Goal: Task Accomplishment & Management: Manage account settings

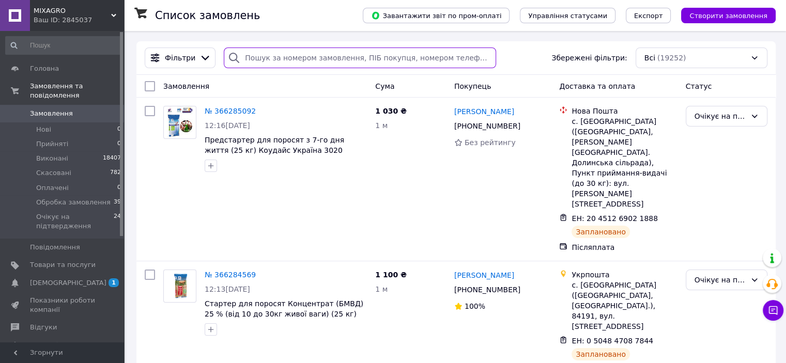
click at [327, 62] on input "search" at bounding box center [360, 58] width 272 height 21
paste input "+380968136356"
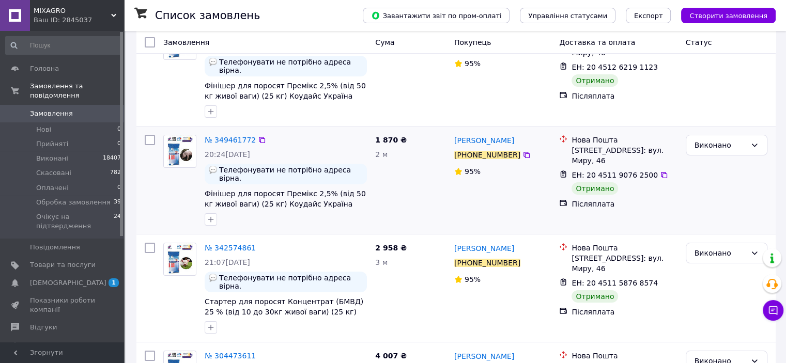
scroll to position [103, 0]
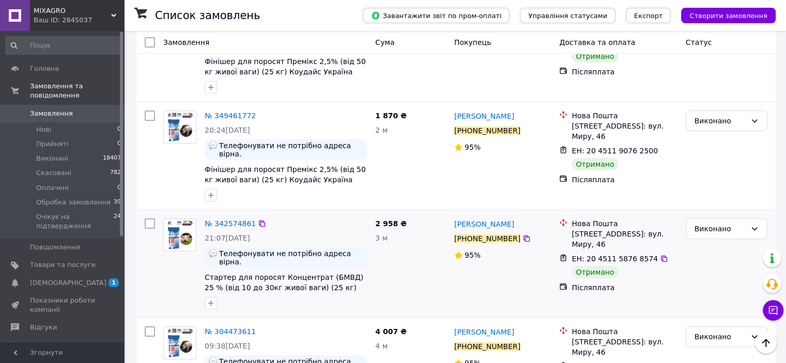
type input "+380968136356"
click at [224, 217] on div "№ 342574861" at bounding box center [230, 223] width 53 height 12
click at [225, 220] on span "№ 342574861" at bounding box center [230, 224] width 51 height 8
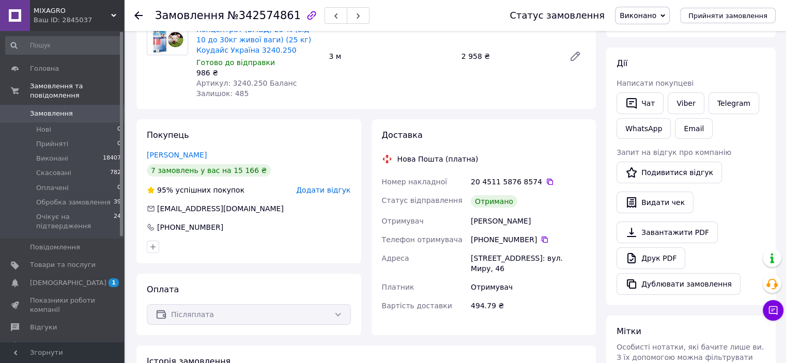
scroll to position [155, 0]
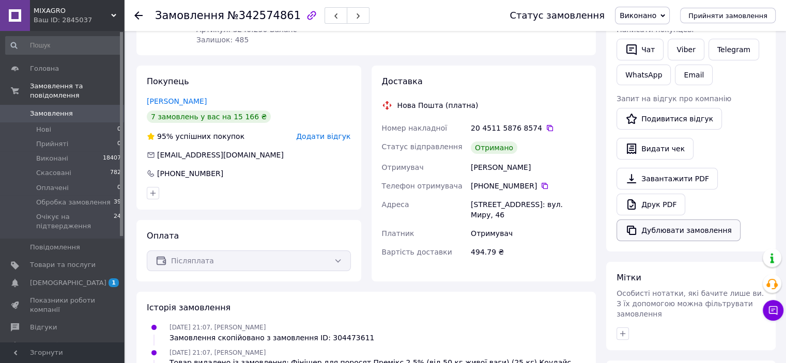
click at [661, 227] on button "Дублювати замовлення" at bounding box center [678, 231] width 124 height 22
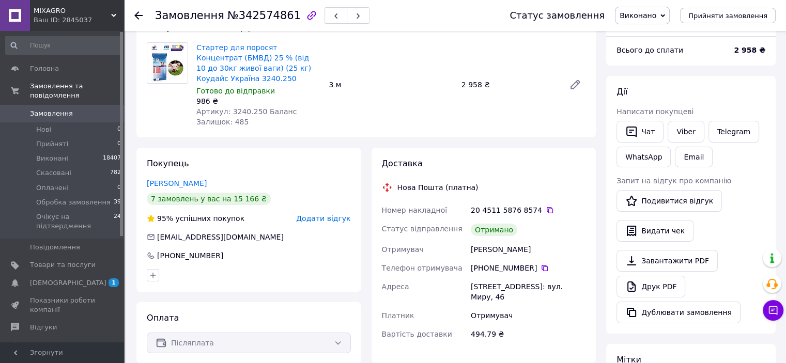
scroll to position [0, 0]
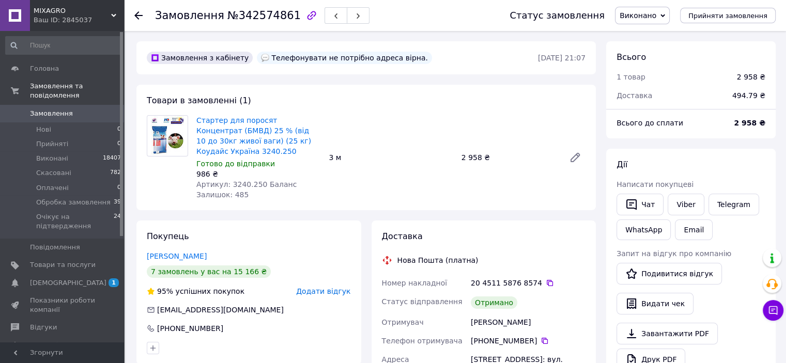
click at [89, 109] on span "Замовлення" at bounding box center [63, 113] width 66 height 9
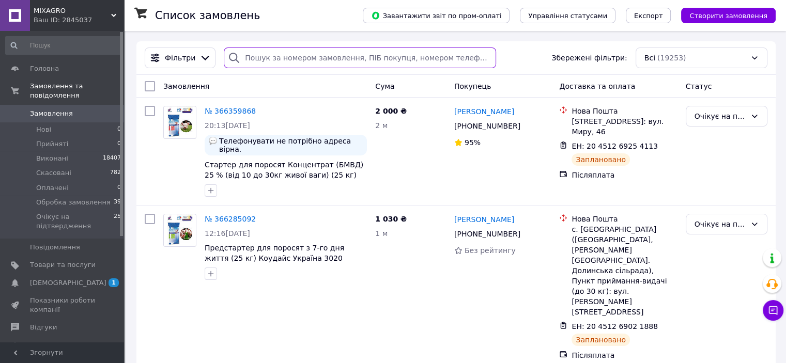
click at [259, 59] on input "search" at bounding box center [360, 58] width 272 height 21
paste input "+380960990185"
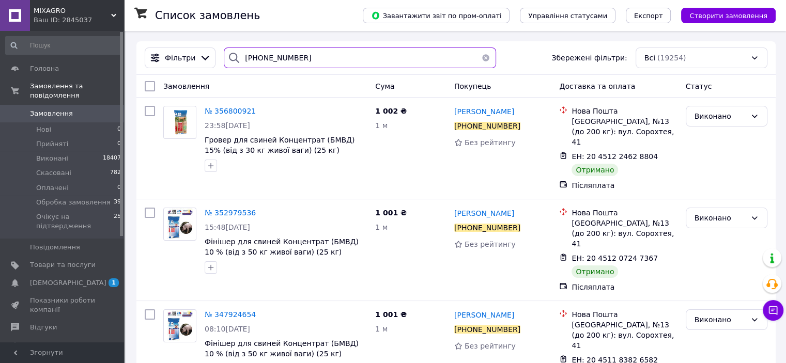
type input "+380960990185"
click at [233, 209] on span "№ 352979536" at bounding box center [230, 213] width 51 height 8
click at [227, 209] on span "№ 352979536" at bounding box center [230, 213] width 51 height 8
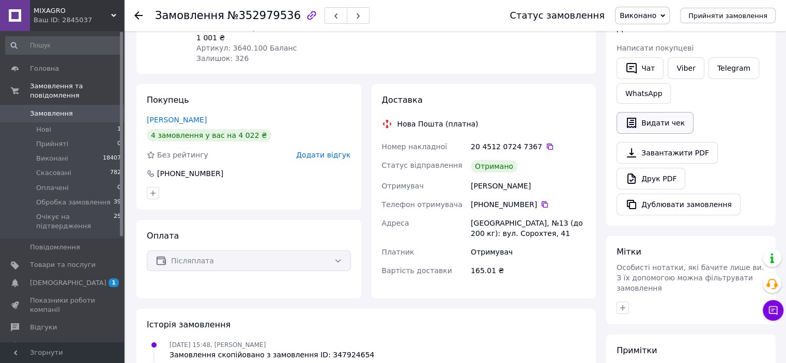
scroll to position [258, 0]
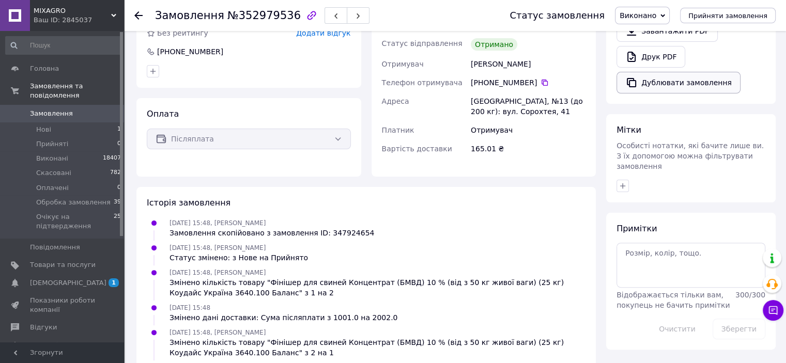
click at [651, 86] on button "Дублювати замовлення" at bounding box center [678, 83] width 124 height 22
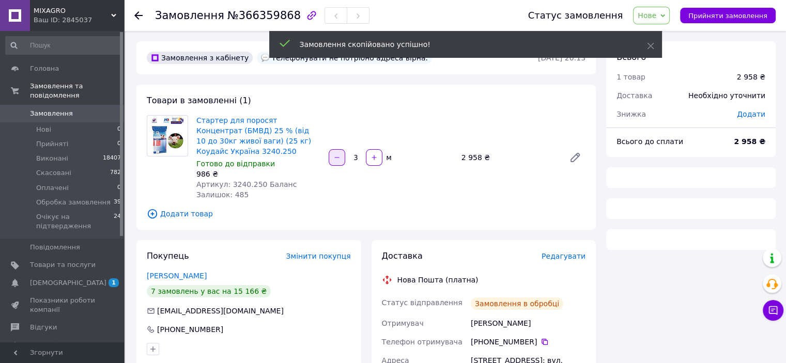
click at [340, 158] on icon "button" at bounding box center [336, 157] width 7 height 7
type input "2"
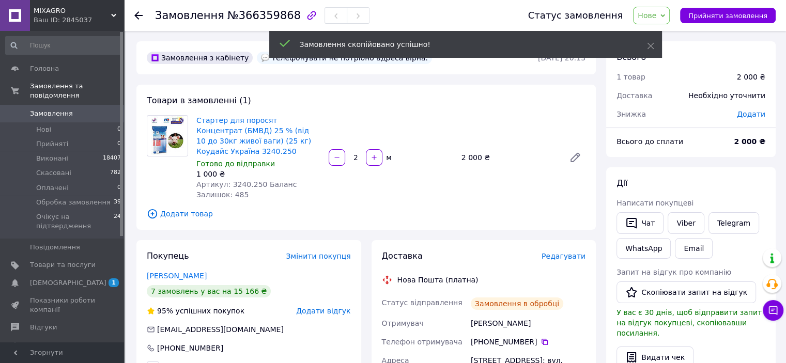
click at [231, 150] on span "Стартер для поросят Концентрат (БМВД) 25 % (від 10 до 30кг живої ваги) (25 кг) …" at bounding box center [258, 135] width 124 height 41
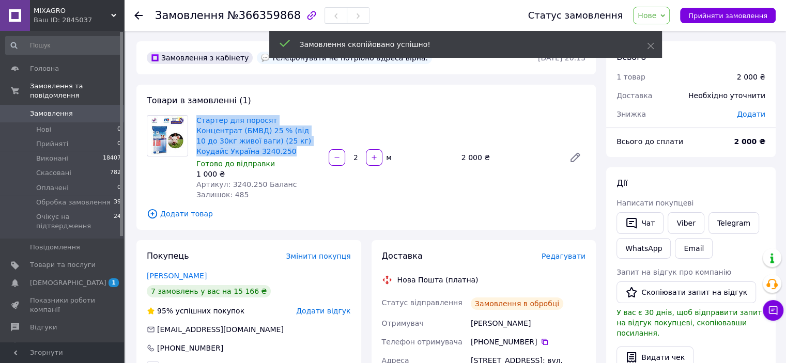
click at [231, 150] on span "Стартер для поросят Концентрат (БМВД) 25 % (від 10 до 30кг живої ваги) (25 кг) …" at bounding box center [258, 135] width 124 height 41
copy link "Стартер для поросят Концентрат (БМВД) 25 % (від 10 до 30кг живої ваги) (25 кг) …"
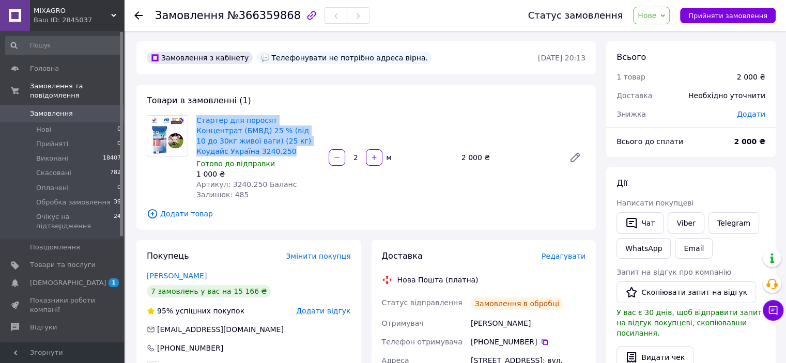
click at [650, 15] on span "Нове" at bounding box center [646, 15] width 19 height 8
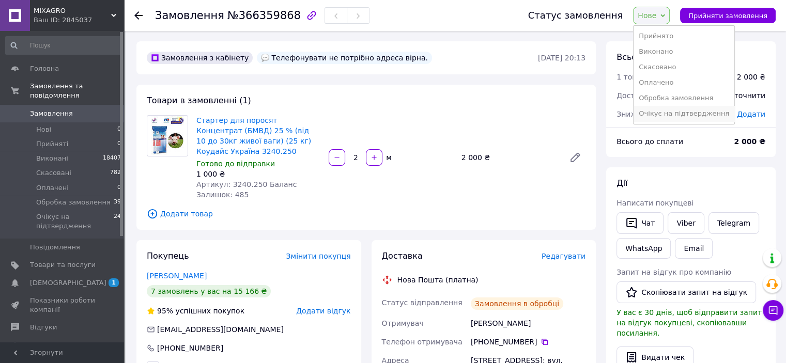
click at [682, 111] on li "Очікує на підтвердження" at bounding box center [683, 113] width 101 height 15
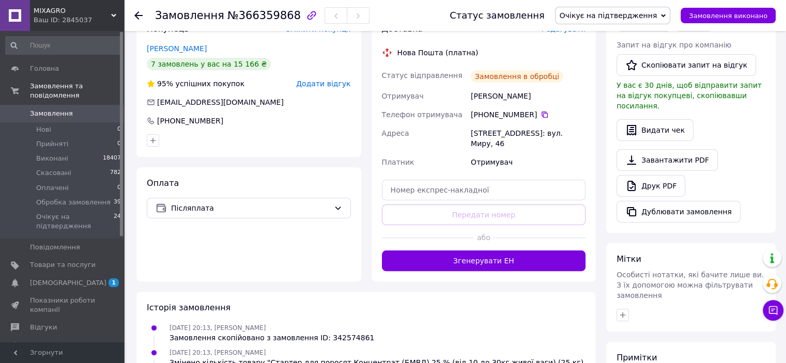
scroll to position [258, 0]
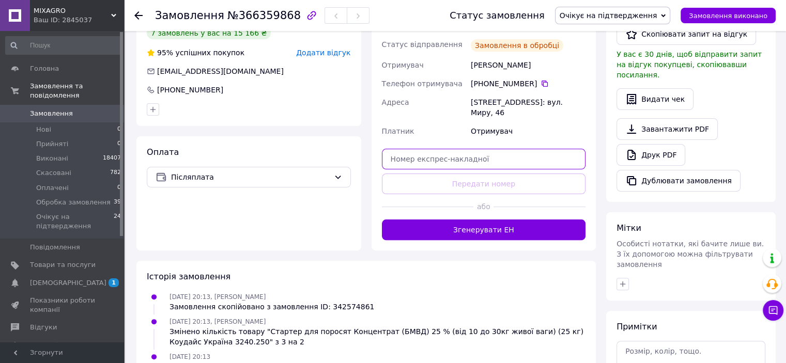
click at [457, 149] on input "text" at bounding box center [484, 159] width 204 height 21
paste input "20451269254113"
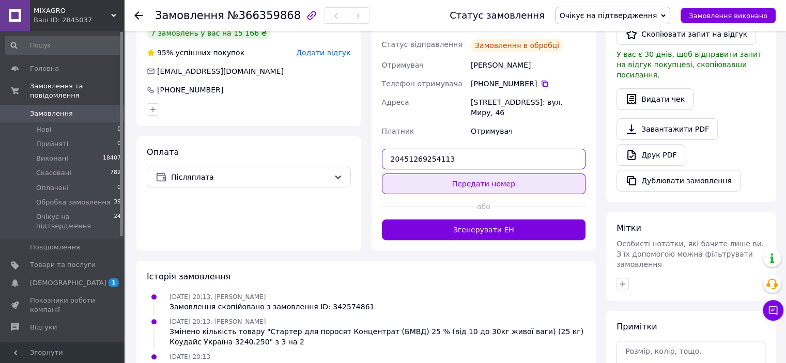
type input "20451269254113"
click at [467, 178] on button "Передати номер" at bounding box center [484, 184] width 204 height 21
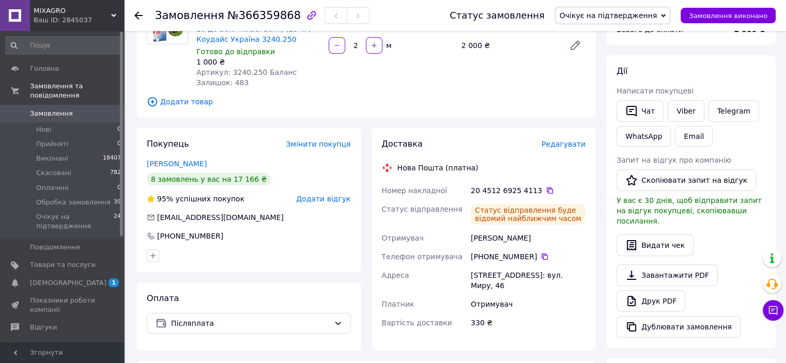
scroll to position [155, 0]
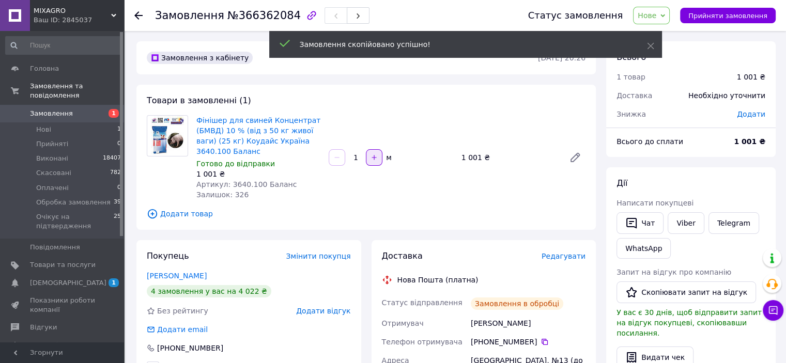
click at [368, 155] on button "button" at bounding box center [374, 157] width 17 height 17
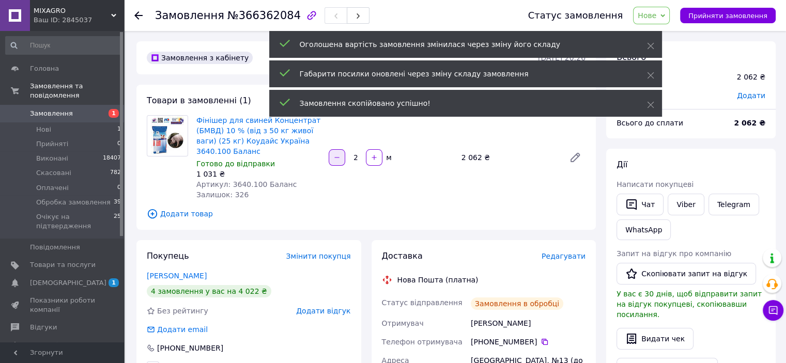
click at [338, 159] on icon "button" at bounding box center [336, 157] width 7 height 7
type input "1"
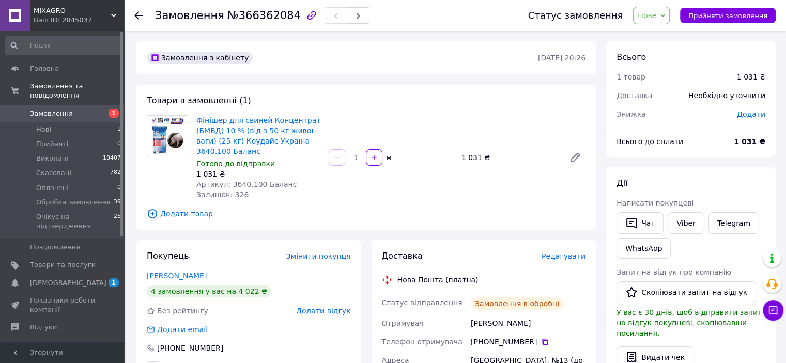
click at [651, 9] on span "Нове" at bounding box center [651, 16] width 37 height 18
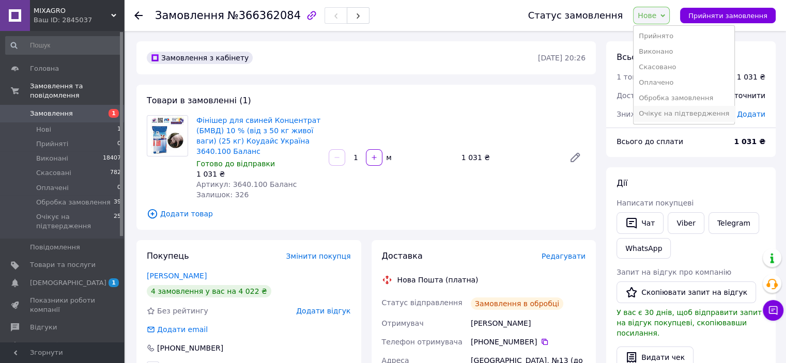
click at [663, 113] on li "Очікує на підтвердження" at bounding box center [683, 113] width 101 height 15
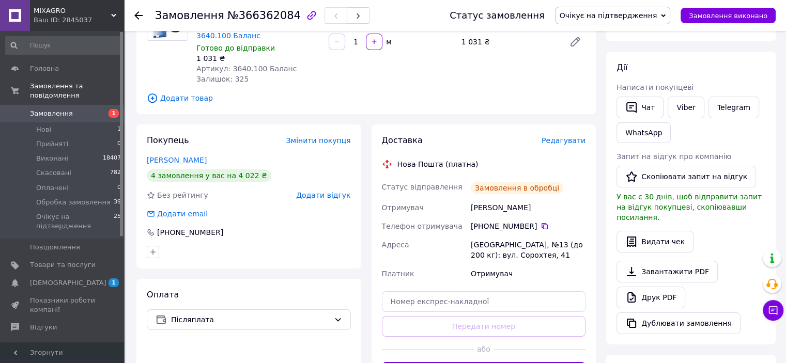
scroll to position [258, 0]
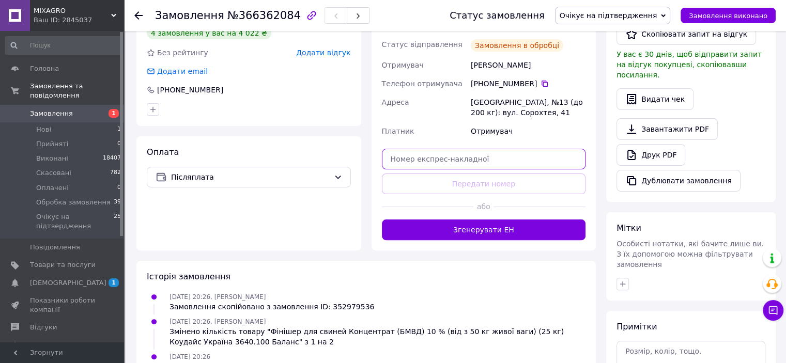
click at [499, 157] on input "text" at bounding box center [484, 159] width 204 height 21
paste input "20451269257173"
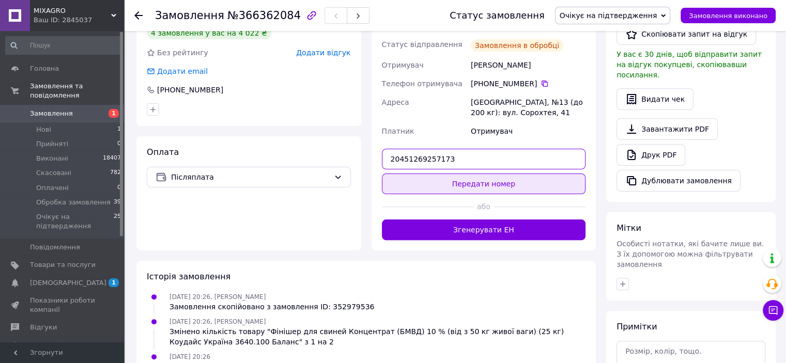
type input "20451269257173"
click at [492, 179] on button "Передати номер" at bounding box center [484, 184] width 204 height 21
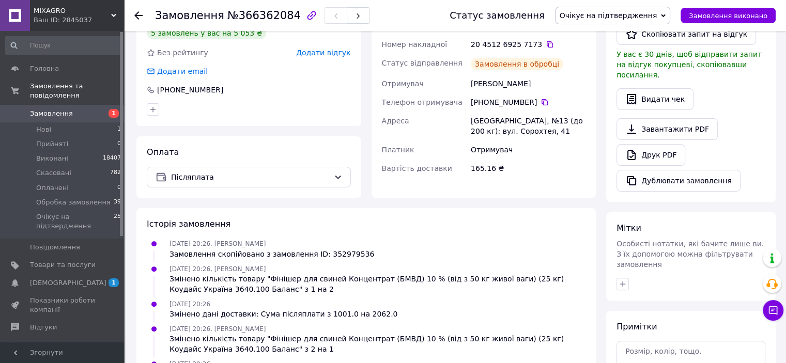
click at [57, 109] on span "Замовлення" at bounding box center [51, 113] width 43 height 9
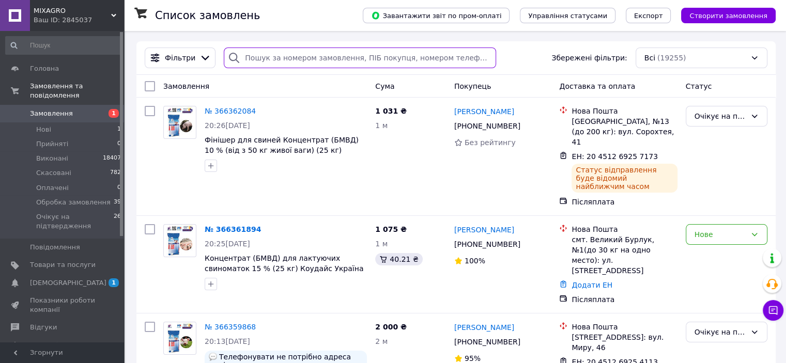
click at [331, 55] on input "search" at bounding box center [360, 58] width 272 height 21
paste input "+380660691917"
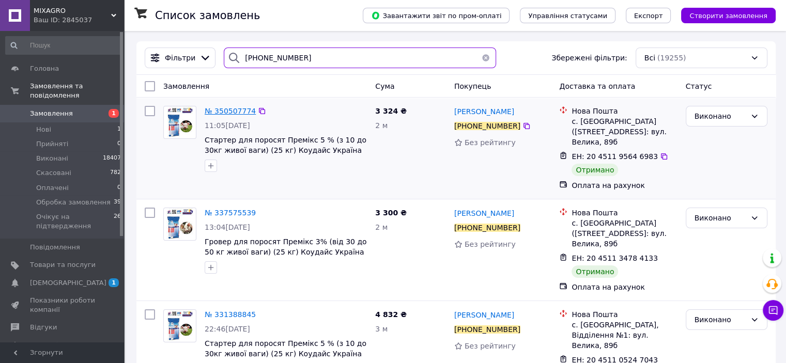
type input "+380660691917"
click at [240, 112] on span "№ 350507774" at bounding box center [230, 111] width 51 height 8
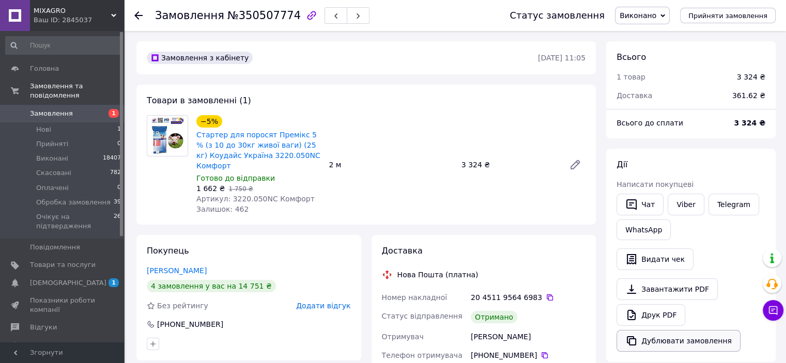
click at [673, 336] on button "Дублювати замовлення" at bounding box center [678, 341] width 124 height 22
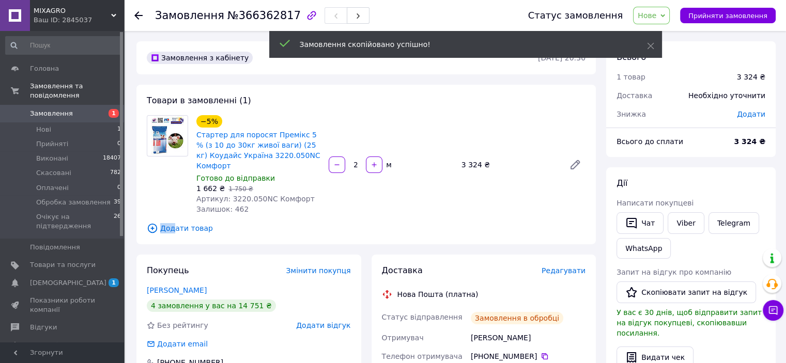
click at [174, 233] on div "Товари в замовленні (1) −5% Стартер для поросят Премікс 5 % (з 10 до 30кг живої…" at bounding box center [365, 165] width 459 height 160
click at [174, 232] on span "Додати товар" at bounding box center [366, 228] width 439 height 11
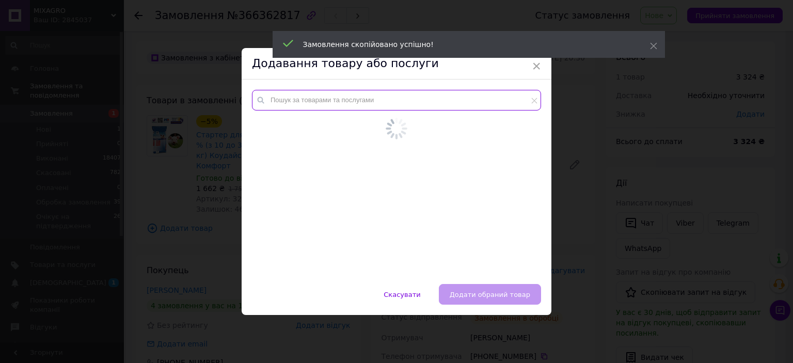
click at [353, 109] on input "text" at bounding box center [396, 100] width 289 height 21
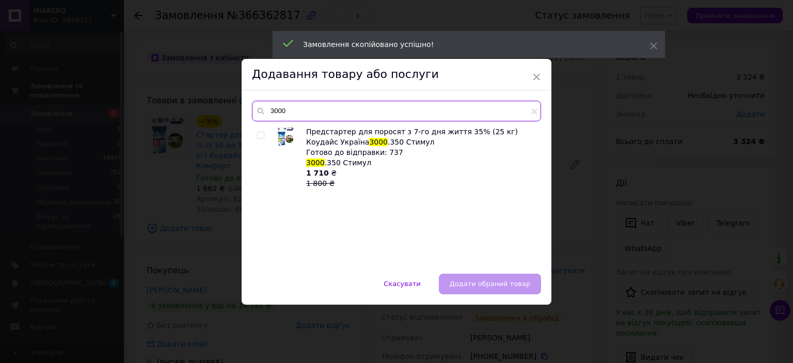
type input "3000"
click at [257, 133] on input "checkbox" at bounding box center [260, 135] width 7 height 7
checkbox input "true"
drag, startPoint x: 306, startPoint y: 111, endPoint x: 269, endPoint y: 115, distance: 36.9
click at [269, 115] on input "3000" at bounding box center [396, 111] width 289 height 21
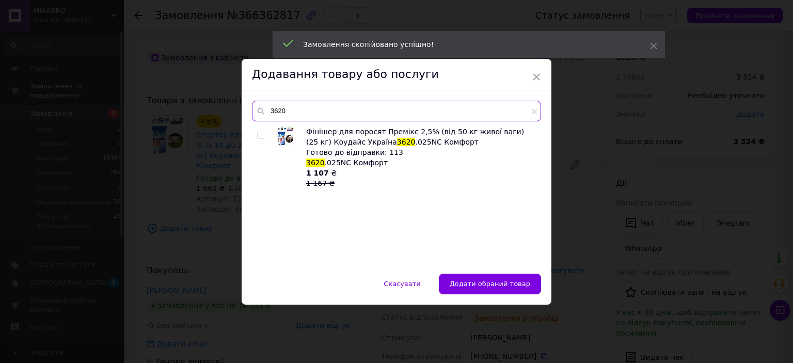
type input "3620"
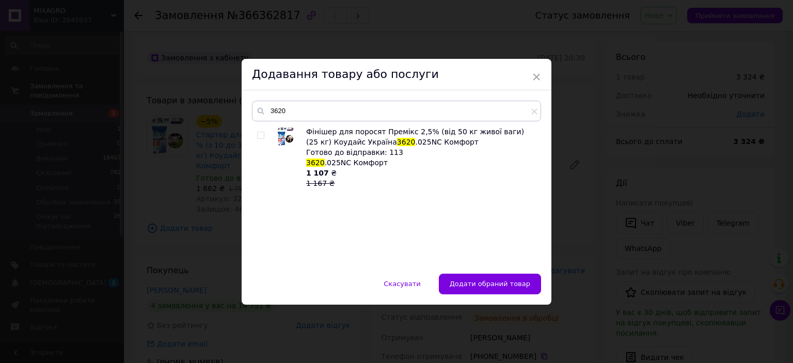
drag, startPoint x: 260, startPoint y: 132, endPoint x: 265, endPoint y: 139, distance: 9.0
click at [259, 132] on input "checkbox" at bounding box center [260, 135] width 7 height 7
checkbox input "true"
click at [494, 292] on button "Додати обрані товари" at bounding box center [491, 284] width 100 height 21
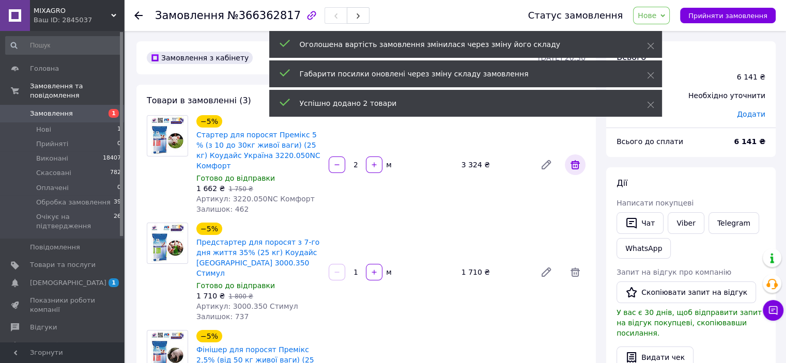
click at [580, 169] on icon at bounding box center [575, 165] width 12 height 12
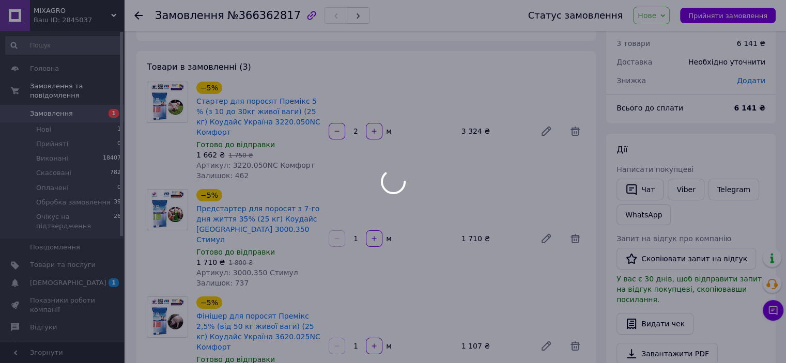
scroll to position [52, 0]
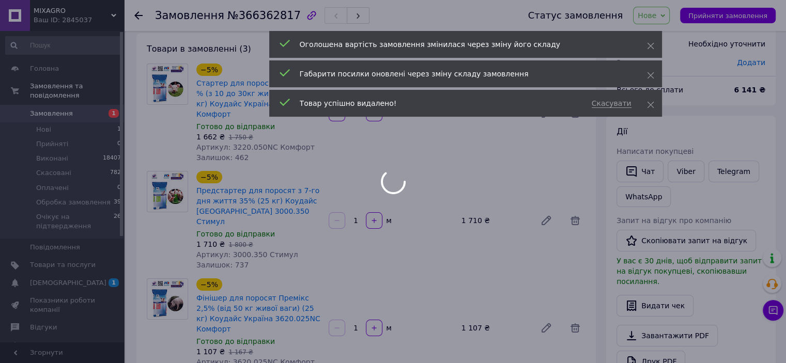
type input "1"
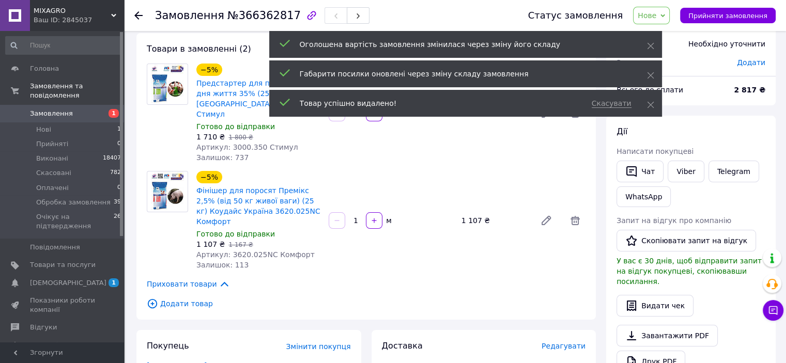
drag, startPoint x: 357, startPoint y: 206, endPoint x: 347, endPoint y: 207, distance: 10.9
click at [347, 217] on input "1" at bounding box center [355, 221] width 17 height 8
type input "3"
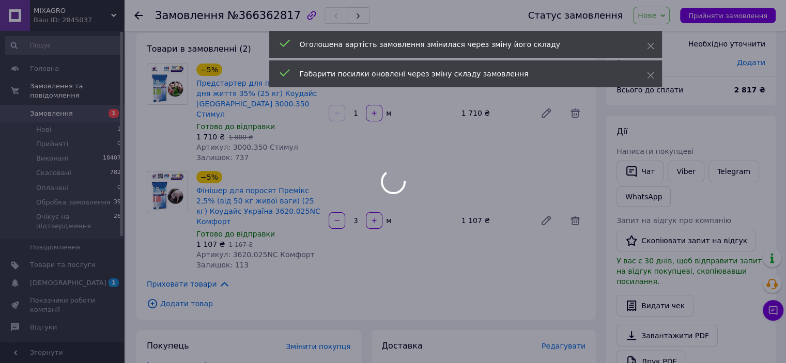
type input "3"
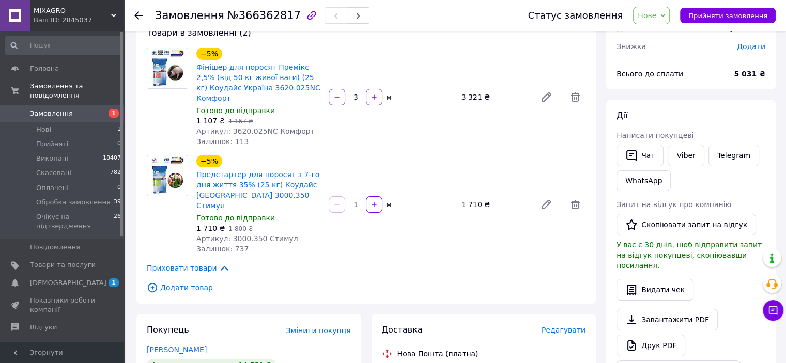
scroll to position [155, 0]
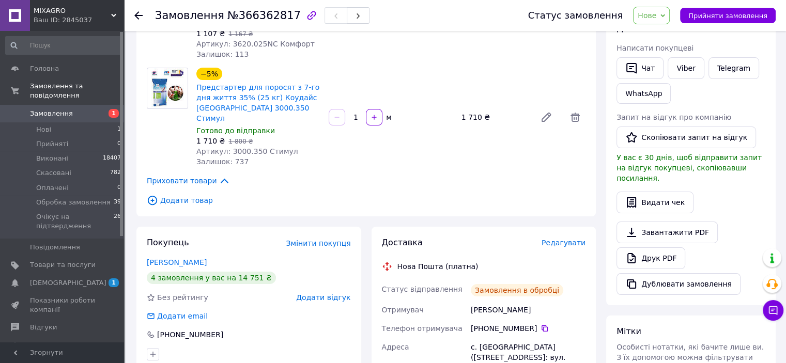
click at [656, 20] on span "Нове" at bounding box center [646, 15] width 19 height 8
click at [678, 111] on li "Очікує на підтвердження" at bounding box center [683, 113] width 101 height 15
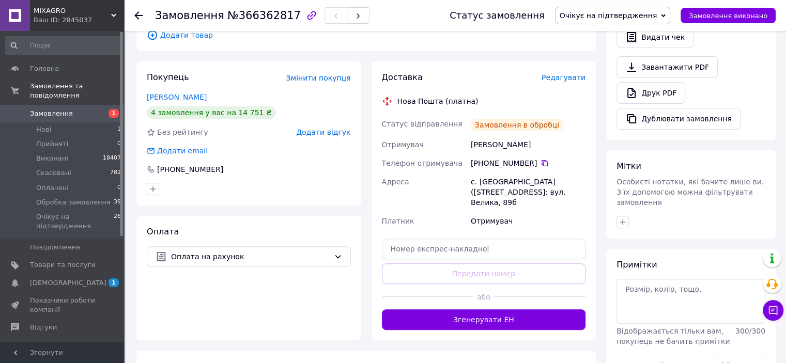
scroll to position [413, 0]
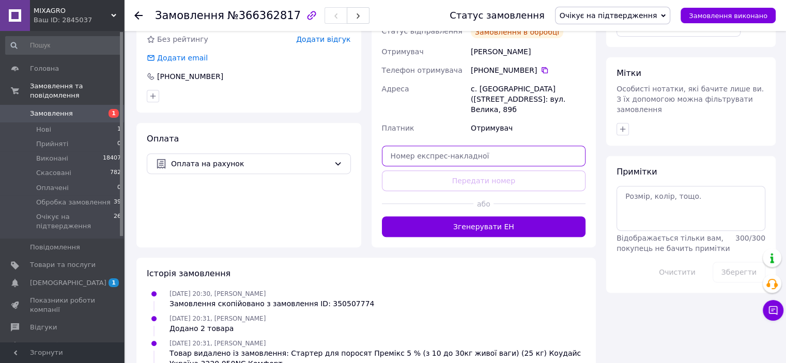
click at [486, 146] on input "text" at bounding box center [484, 156] width 204 height 21
paste input "20451269258351"
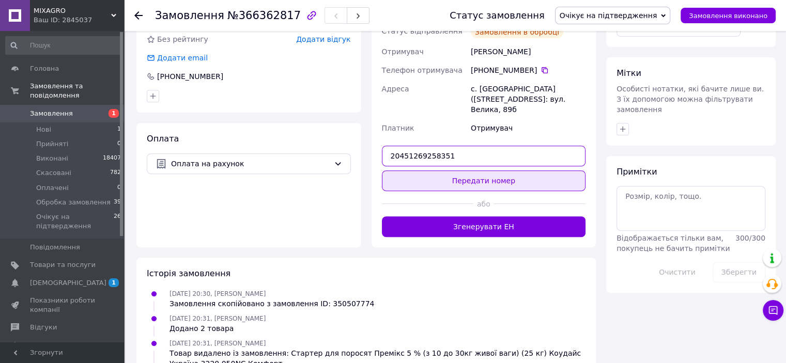
type input "20451269258351"
click at [486, 170] on button "Передати номер" at bounding box center [484, 180] width 204 height 21
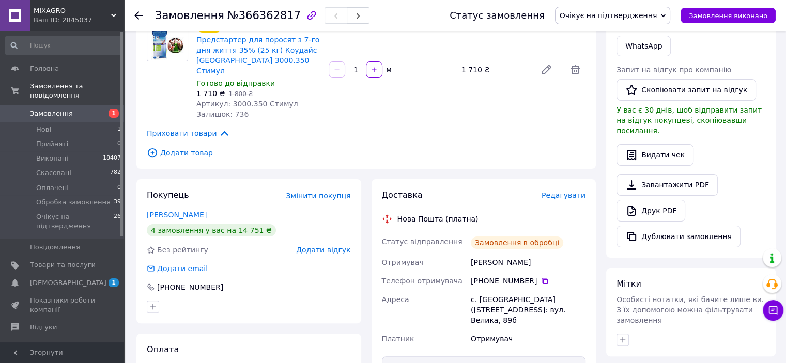
scroll to position [52, 0]
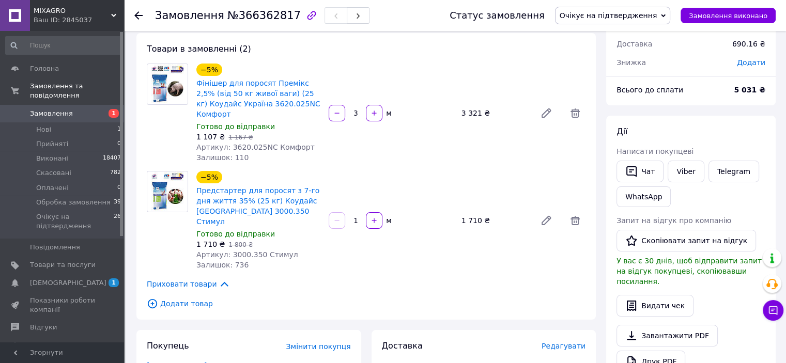
click at [50, 109] on span "Замовлення" at bounding box center [51, 113] width 43 height 9
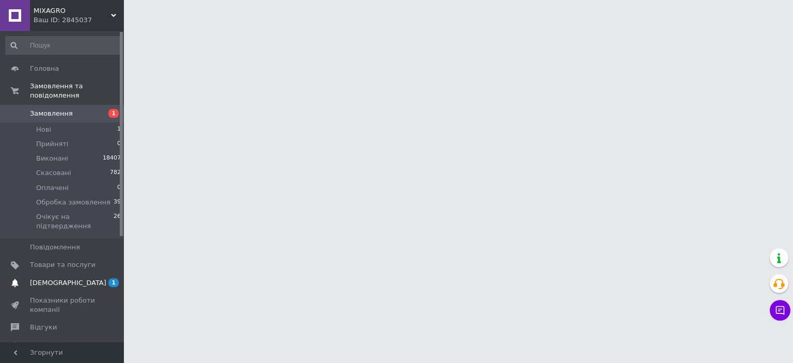
click at [93, 278] on span "[DEMOGRAPHIC_DATA]" at bounding box center [63, 282] width 66 height 9
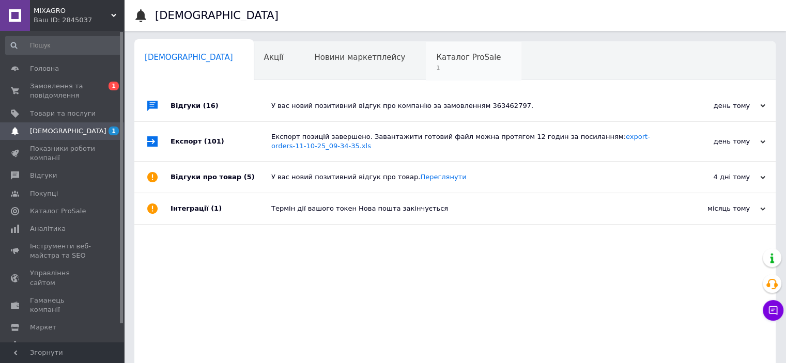
click at [436, 64] on span "1" at bounding box center [468, 68] width 65 height 8
click at [436, 56] on span "Каталог ProSale" at bounding box center [468, 57] width 65 height 9
click at [436, 61] on span "Каталог ProSale" at bounding box center [468, 57] width 65 height 9
click at [426, 63] on div "Каталог ProSale 1" at bounding box center [474, 61] width 96 height 39
click at [314, 56] on span "Новини маркетплейсу" at bounding box center [359, 57] width 91 height 9
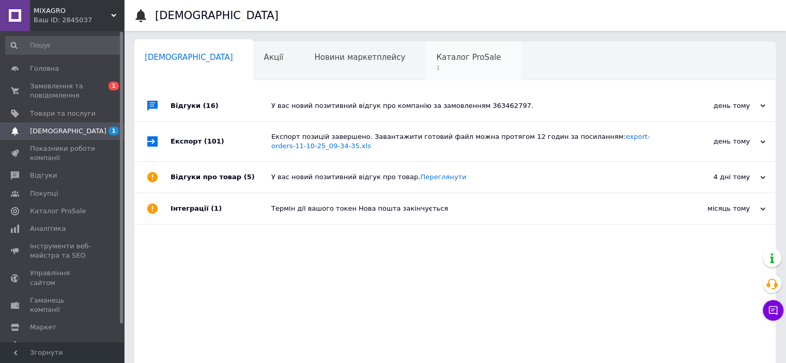
click at [436, 65] on span "1" at bounding box center [468, 68] width 65 height 8
click at [254, 63] on div "Акції 0" at bounding box center [279, 61] width 51 height 39
click at [426, 63] on div "Каталог ProSale 1" at bounding box center [474, 61] width 96 height 39
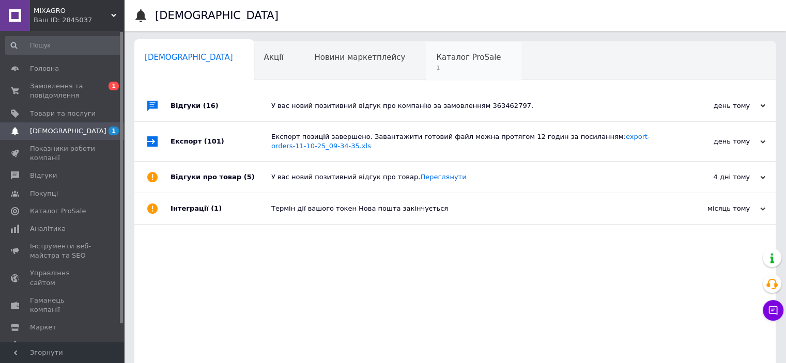
click at [426, 63] on div "Каталог ProSale 1" at bounding box center [474, 61] width 96 height 39
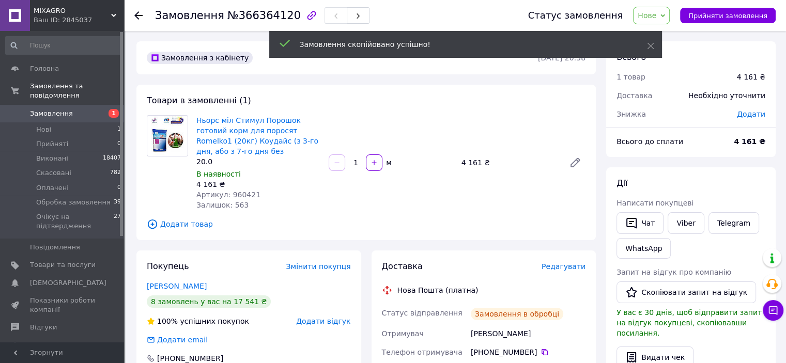
click at [185, 227] on span "Додати товар" at bounding box center [366, 224] width 439 height 11
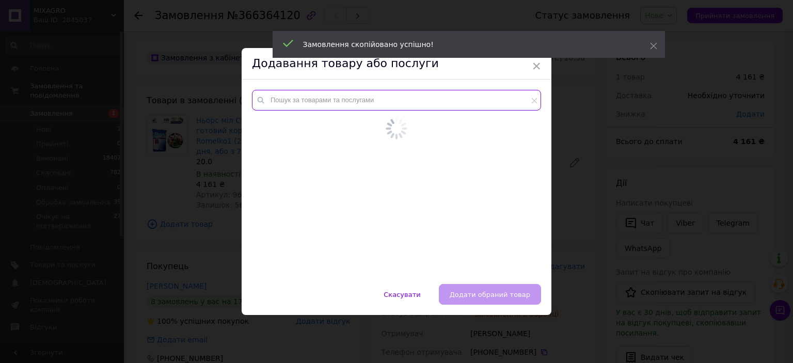
click at [333, 103] on input "text" at bounding box center [396, 100] width 289 height 21
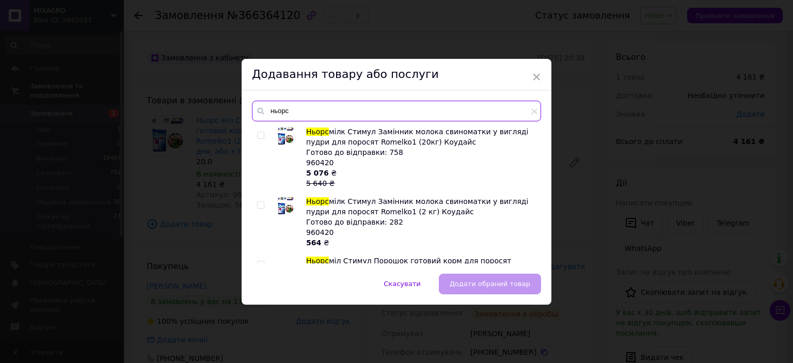
type input "ньорс"
click at [260, 207] on input "checkbox" at bounding box center [260, 205] width 7 height 7
checkbox input "true"
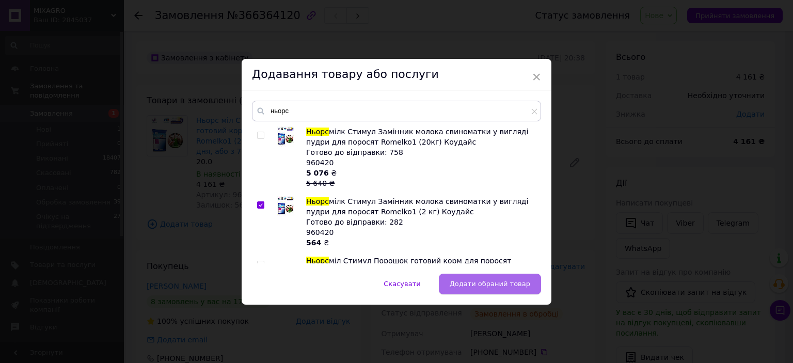
click at [482, 285] on span "Додати обраний товар" at bounding box center [490, 284] width 81 height 8
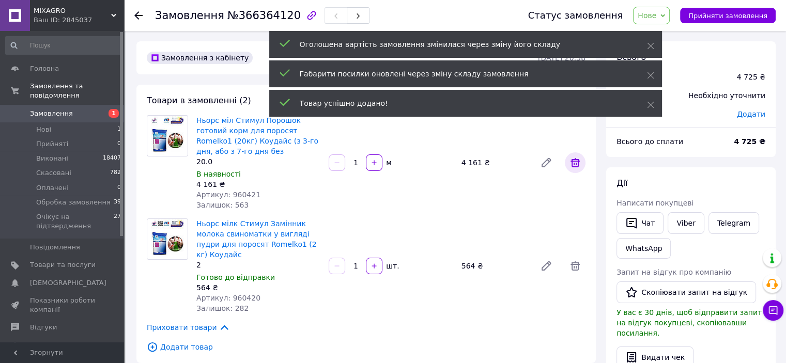
click at [567, 166] on span at bounding box center [575, 162] width 21 height 21
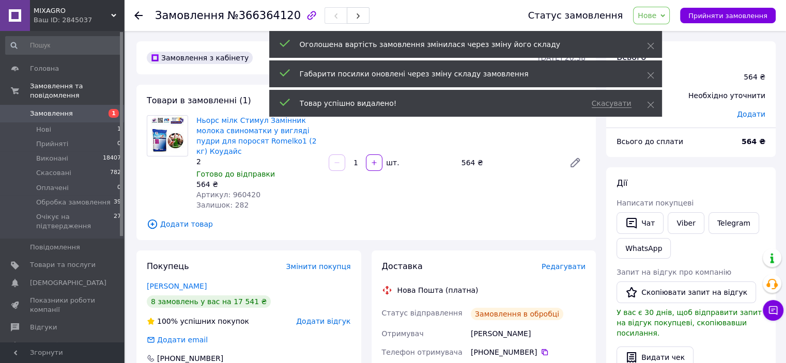
click at [383, 158] on div "шт." at bounding box center [391, 163] width 17 height 10
click at [378, 157] on button "button" at bounding box center [374, 162] width 17 height 17
type input "2"
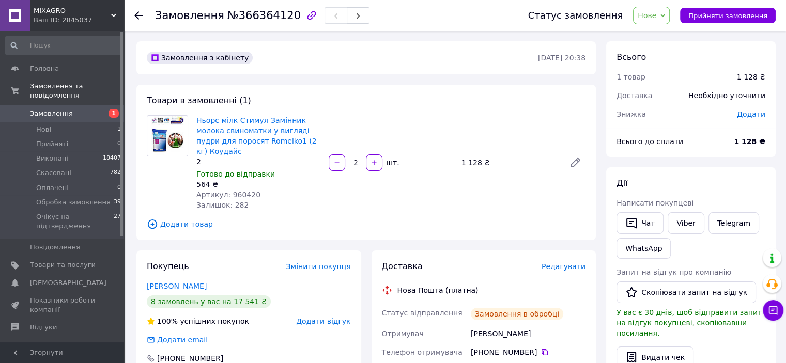
click at [313, 141] on span "Ньорс мілк Стимул Замінник молока свиноматки у вигляді пудри для поросят Romelk…" at bounding box center [258, 135] width 124 height 41
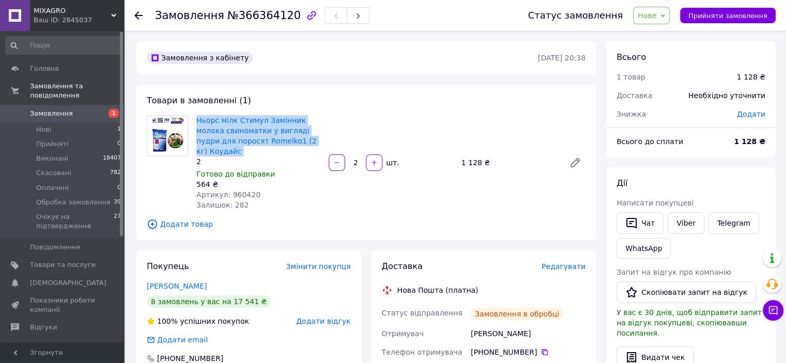
click at [313, 141] on span "Ньорс мілк Стимул Замінник молока свиноматки у вигляді пудри для поросят Romelk…" at bounding box center [258, 135] width 124 height 41
copy link "Ньорс мілк Стимул Замінник молока свиноматки у вигляді пудри для поросят Romelk…"
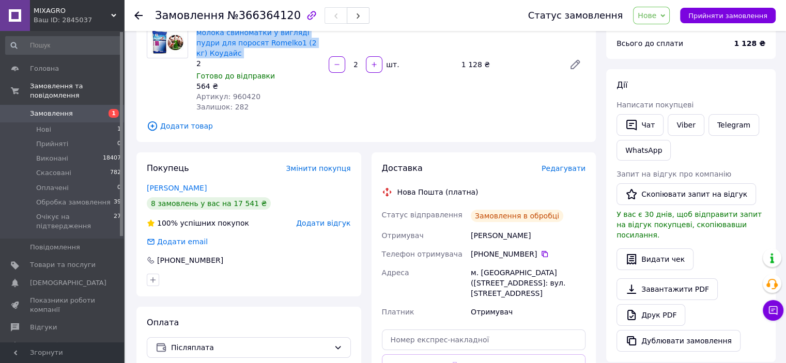
scroll to position [103, 0]
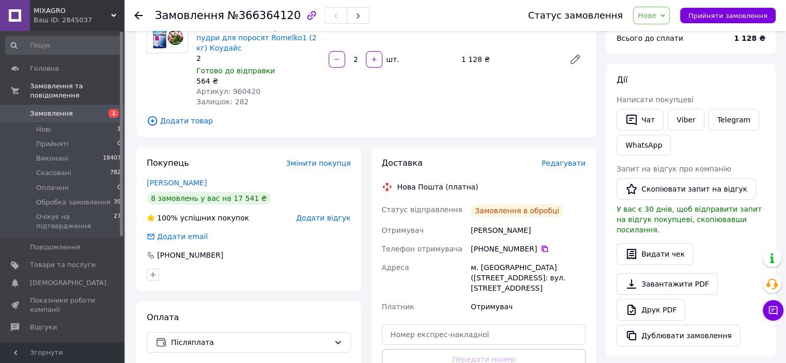
click at [540, 245] on icon at bounding box center [544, 249] width 8 height 8
click at [656, 14] on span "Нове" at bounding box center [646, 15] width 19 height 8
click at [672, 109] on li "Очікує на підтвердження" at bounding box center [683, 113] width 101 height 15
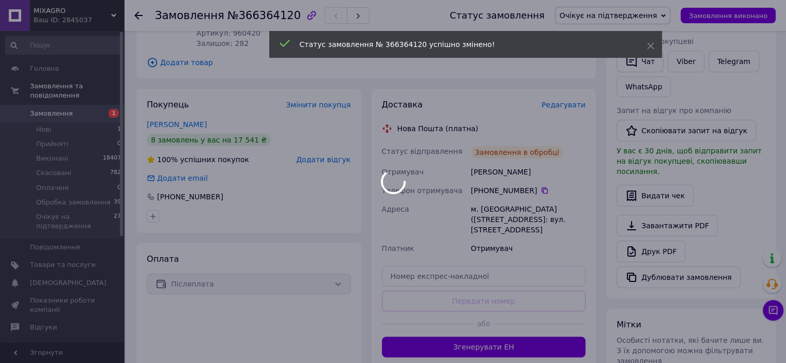
scroll to position [207, 0]
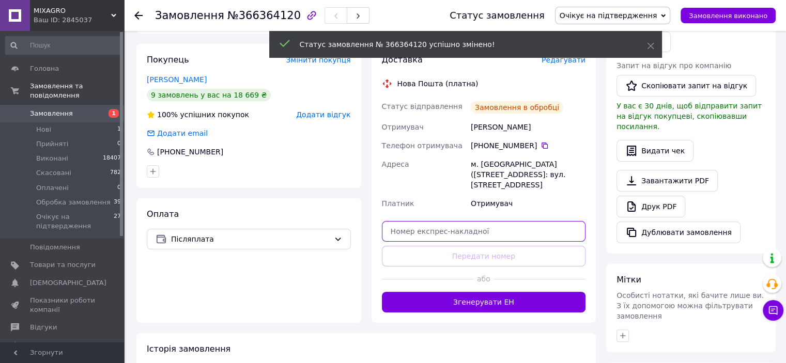
click at [462, 221] on input "text" at bounding box center [484, 231] width 204 height 21
paste input "20451269260462"
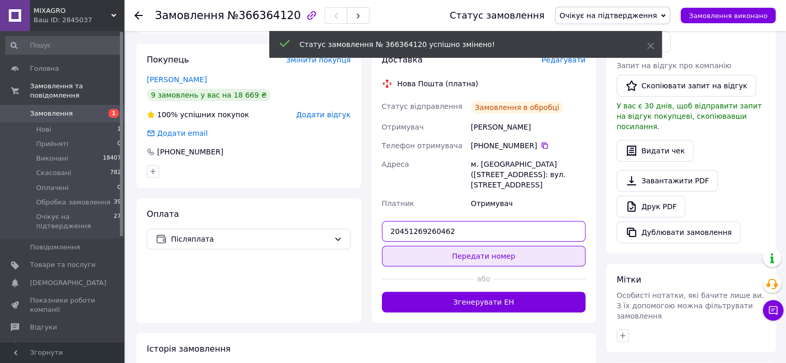
type input "20451269260462"
click at [457, 246] on button "Передати номер" at bounding box center [484, 256] width 204 height 21
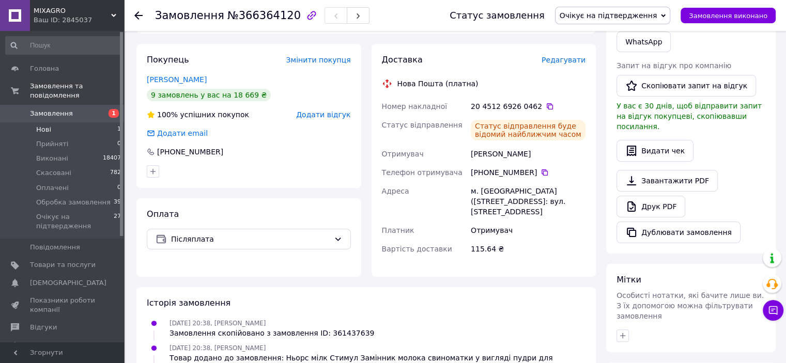
click at [54, 122] on li "Нові 1" at bounding box center [63, 129] width 127 height 14
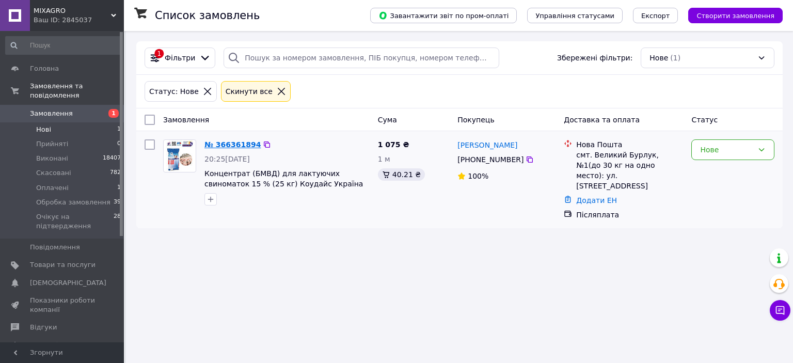
click at [233, 145] on link "№ 366361894" at bounding box center [233, 145] width 56 height 8
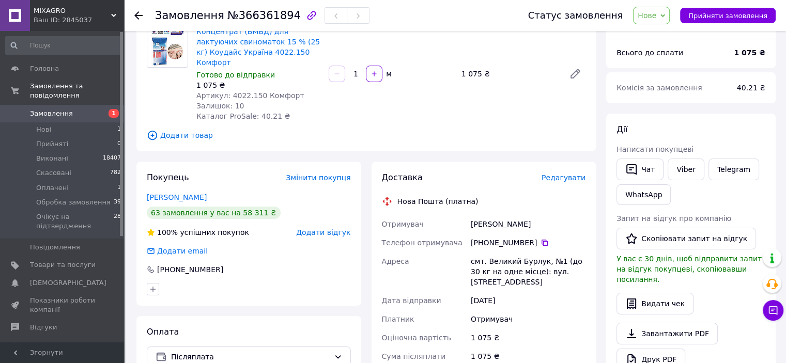
scroll to position [52, 0]
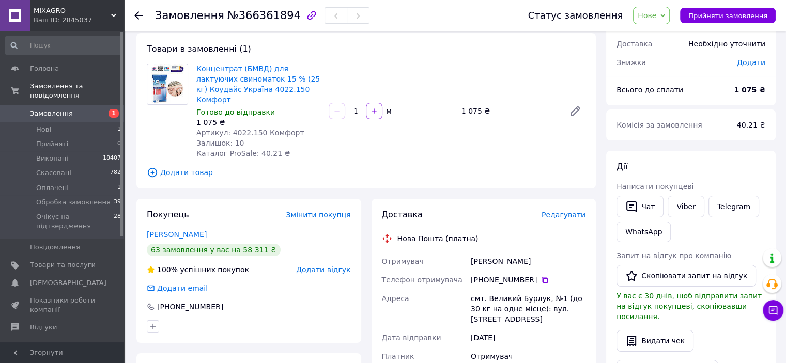
click at [653, 17] on span "Нове" at bounding box center [646, 15] width 19 height 8
click at [681, 107] on li "Очікує на підтвердження" at bounding box center [683, 113] width 101 height 15
click at [293, 88] on span "Концентрат (БМВД) для лактуючих свиноматок 15 % (25 кг) Коудайс Україна 4022.15…" at bounding box center [258, 84] width 124 height 41
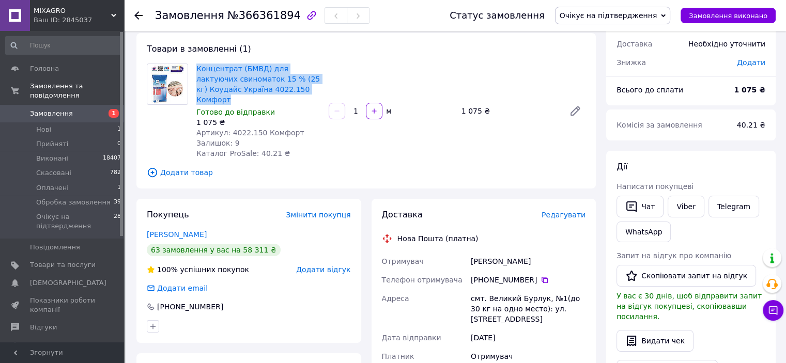
click at [293, 88] on span "Концентрат (БМВД) для лактуючих свиноматок 15 % (25 кг) Коудайс Україна 4022.15…" at bounding box center [258, 84] width 124 height 41
copy link "Концентрат (БМВД) для лактуючих свиноматок 15 % (25 кг) Коудайс Україна 4022.15…"
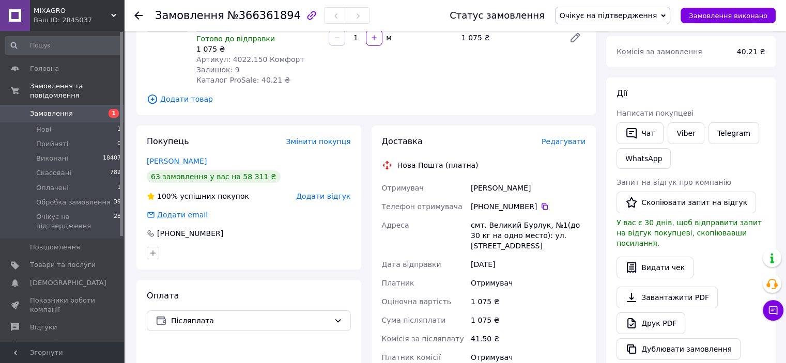
scroll to position [155, 0]
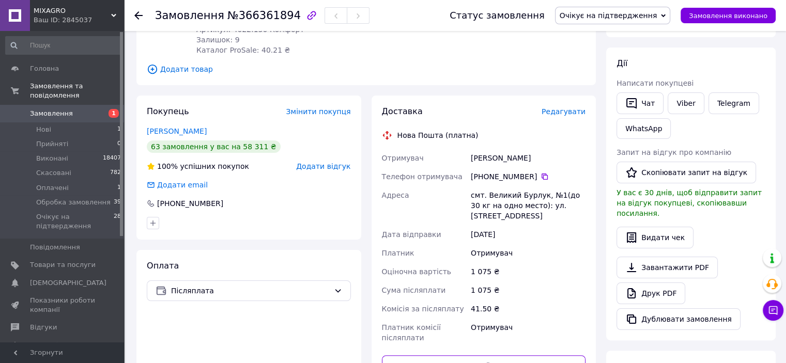
click at [510, 355] on input "text" at bounding box center [484, 365] width 204 height 21
paste input "20451269261315"
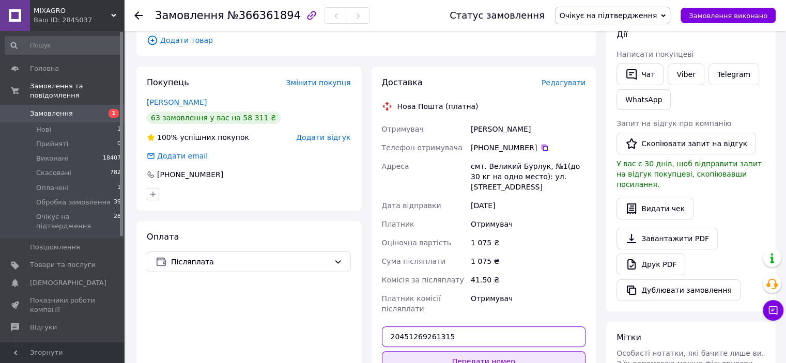
scroll to position [207, 0]
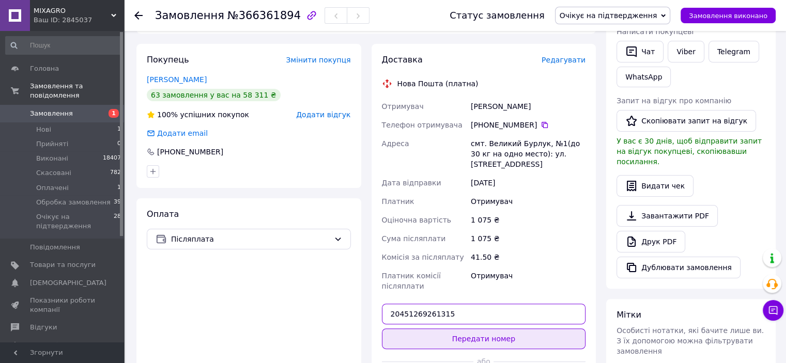
type input "20451269261315"
click at [502, 329] on button "Передати номер" at bounding box center [484, 339] width 204 height 21
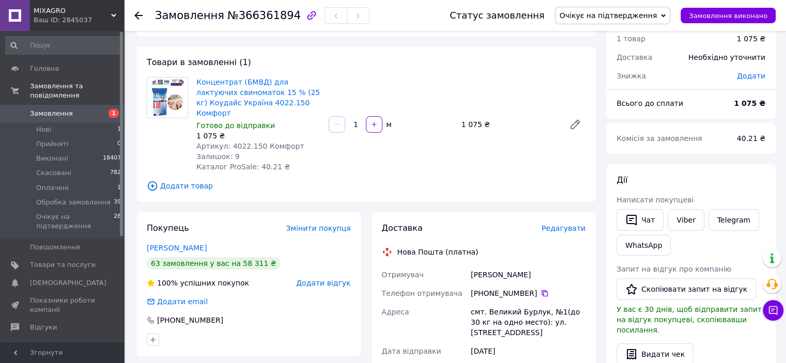
scroll to position [0, 0]
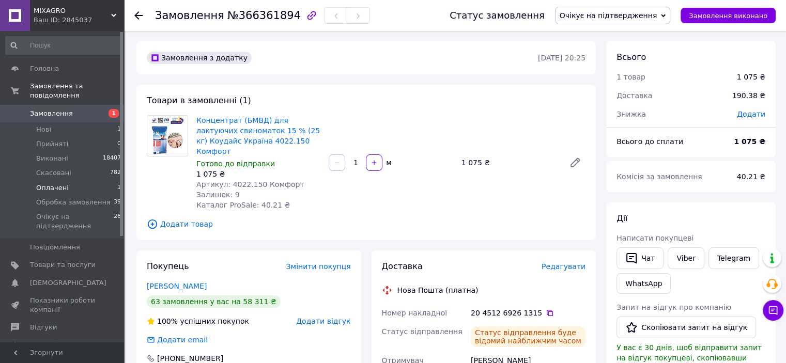
click at [70, 181] on li "Оплачені 1" at bounding box center [63, 188] width 127 height 14
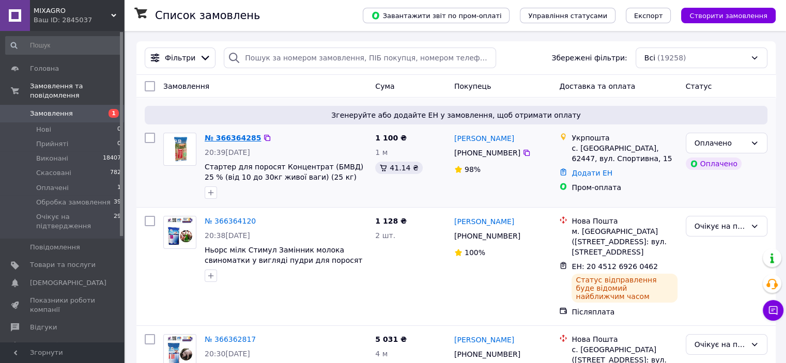
click at [232, 142] on link "№ 366364285" at bounding box center [233, 138] width 56 height 8
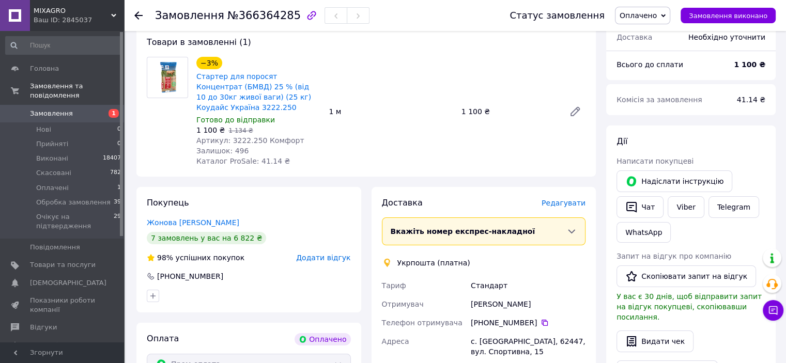
scroll to position [155, 0]
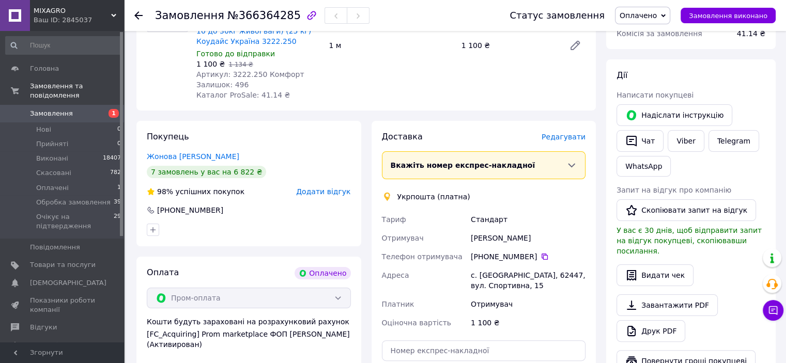
click at [533, 257] on div "[PHONE_NUMBER]" at bounding box center [528, 257] width 115 height 10
click at [540, 256] on icon at bounding box center [544, 257] width 8 height 8
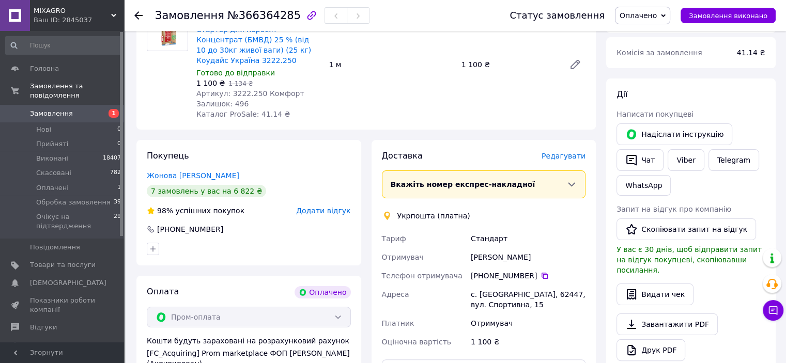
scroll to position [0, 0]
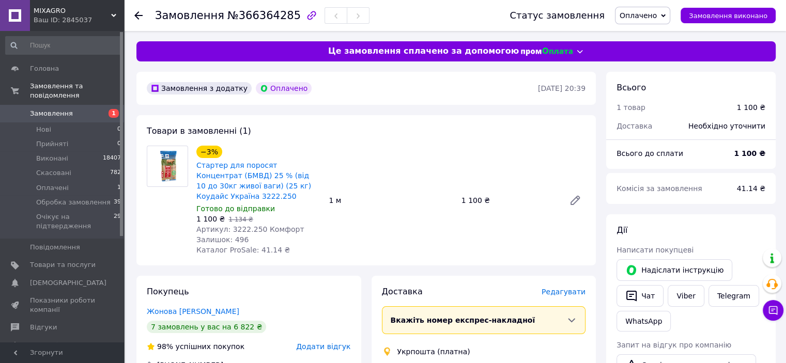
click at [238, 198] on span "Стартер для поросят Концентрат (БМВД) 25 % (від 10 до 30кг живої ваги) (25 кг) …" at bounding box center [258, 180] width 124 height 41
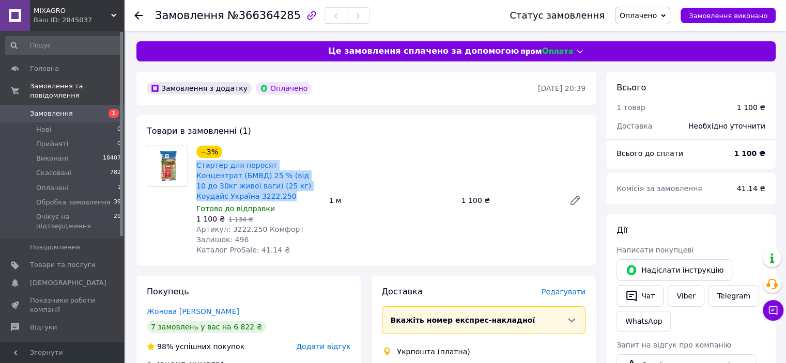
click at [238, 198] on span "Стартер для поросят Концентрат (БМВД) 25 % (від 10 до 30кг живої ваги) (25 кг) …" at bounding box center [258, 180] width 124 height 41
copy link "Стартер для поросят Концентрат (БМВД) 25 % (від 10 до 30кг живої ваги) (25 кг) …"
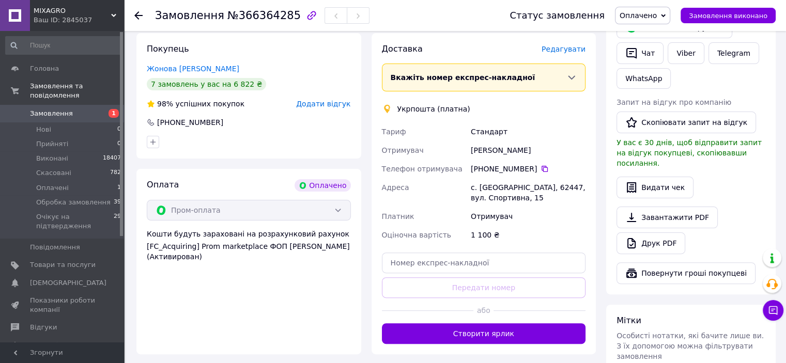
scroll to position [310, 0]
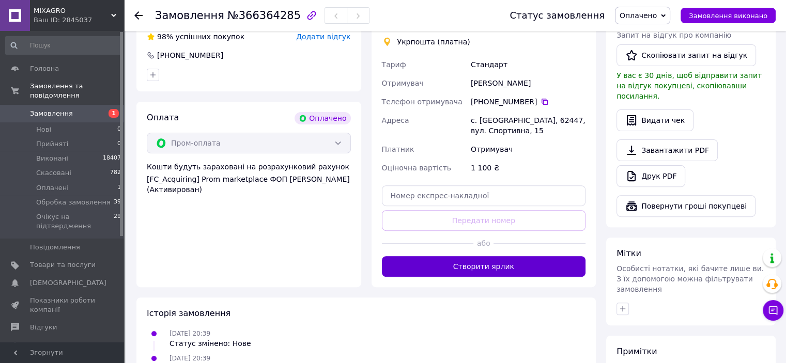
click at [527, 267] on button "Створити ярлик" at bounding box center [484, 266] width 204 height 21
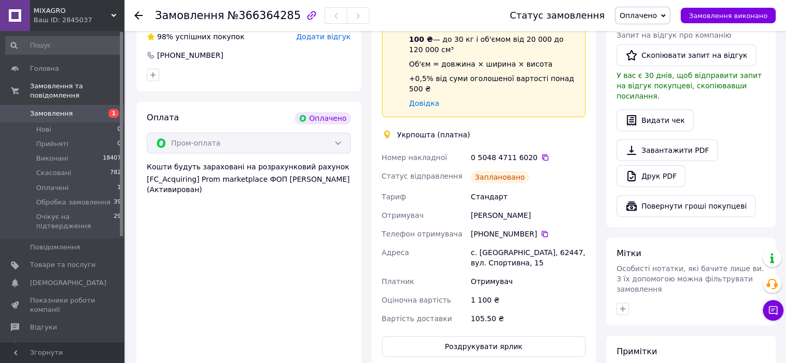
click at [643, 20] on span "Оплачено" at bounding box center [637, 15] width 37 height 8
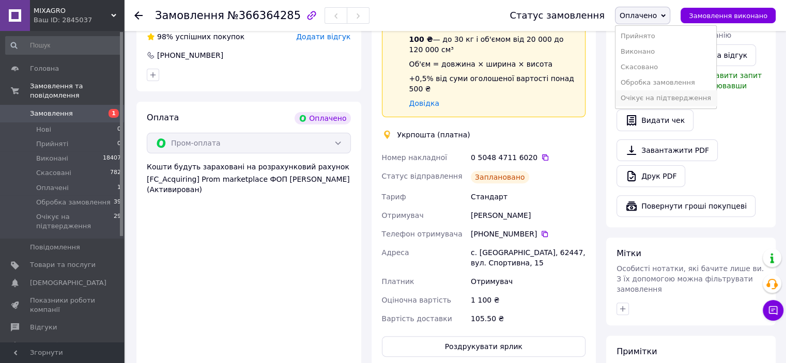
click at [655, 99] on li "Очікує на підтвердження" at bounding box center [665, 97] width 101 height 15
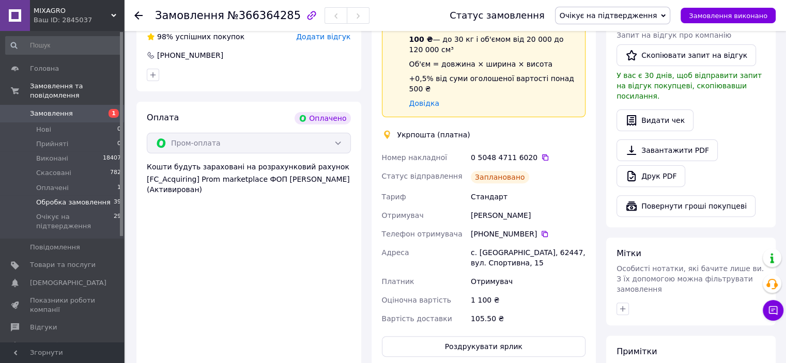
click at [54, 198] on span "Обробка замовлення" at bounding box center [73, 202] width 74 height 9
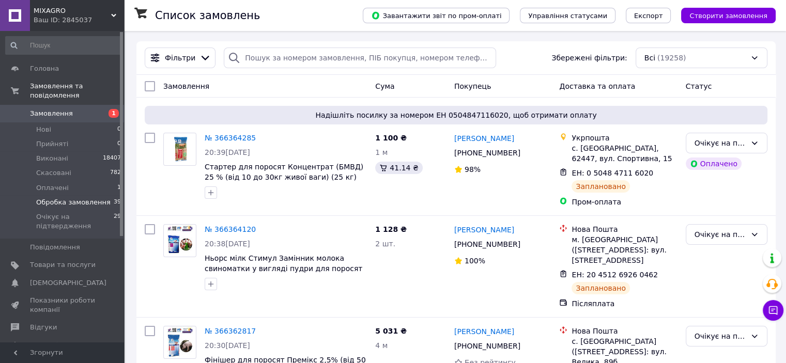
click at [72, 198] on span "Обробка замовлення" at bounding box center [73, 202] width 74 height 9
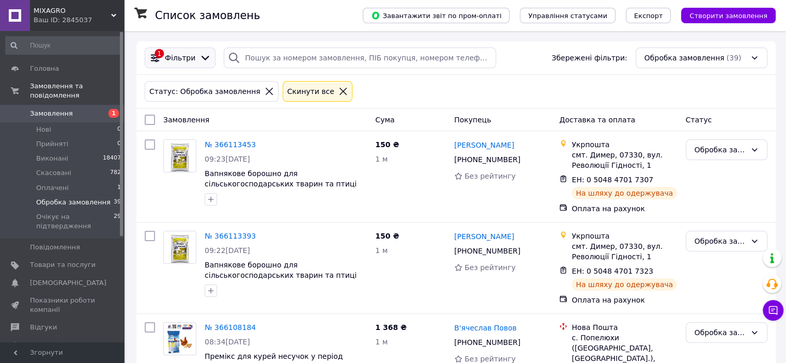
click at [167, 64] on div "1 Фільтри" at bounding box center [180, 57] width 66 height 11
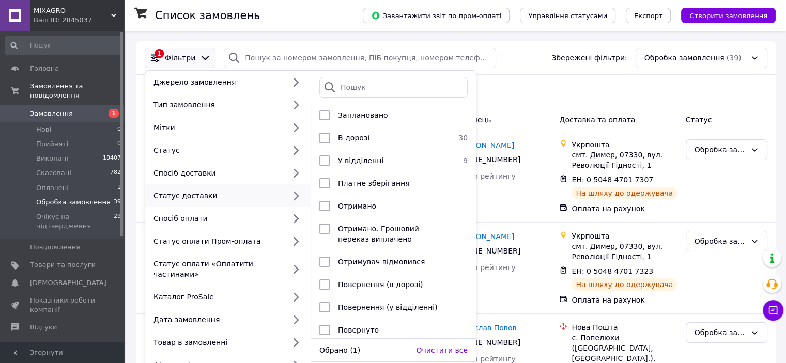
click at [595, 80] on div "Статус: Обробка замовлення Cкинути все" at bounding box center [456, 91] width 627 height 25
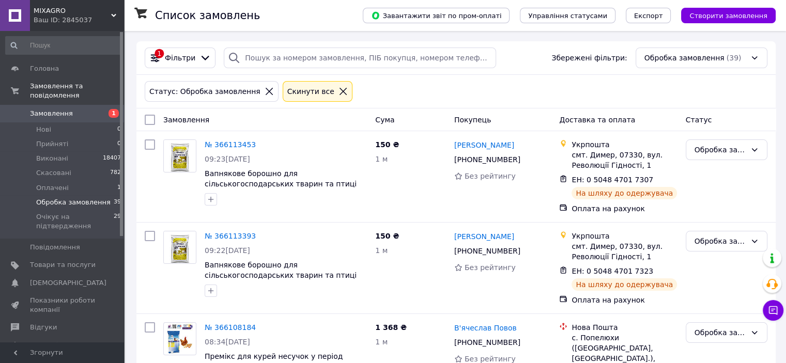
click at [149, 119] on input "checkbox" at bounding box center [150, 120] width 10 height 10
checkbox input "true"
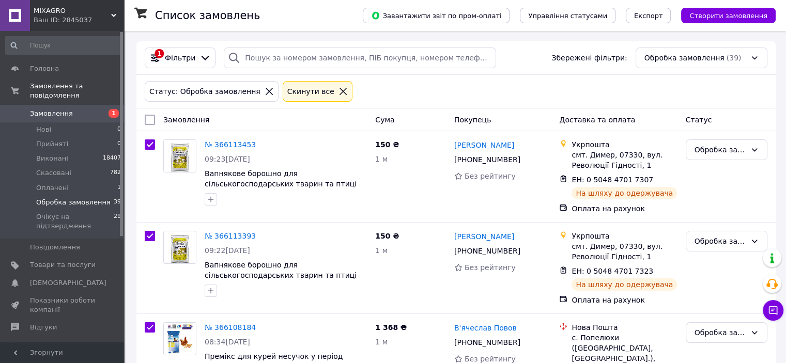
checkbox input "true"
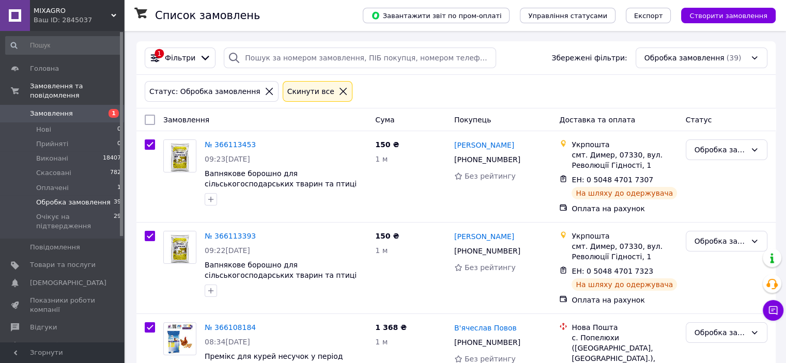
checkbox input "true"
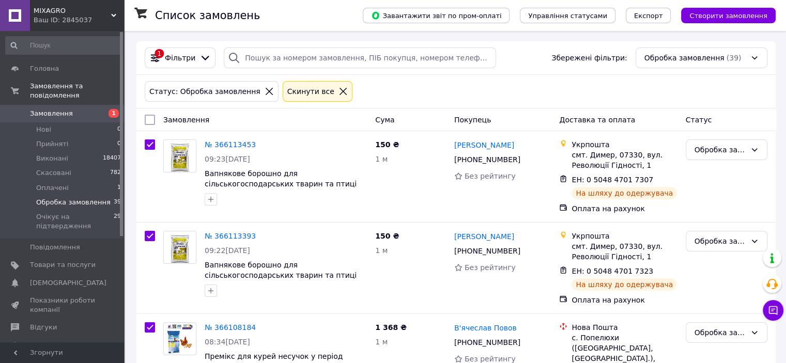
checkbox input "true"
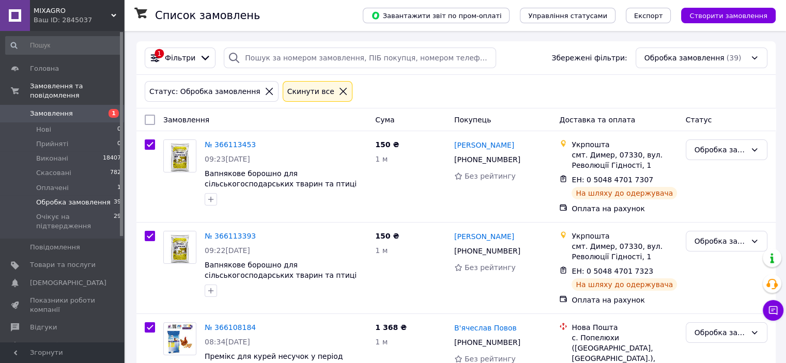
checkbox input "true"
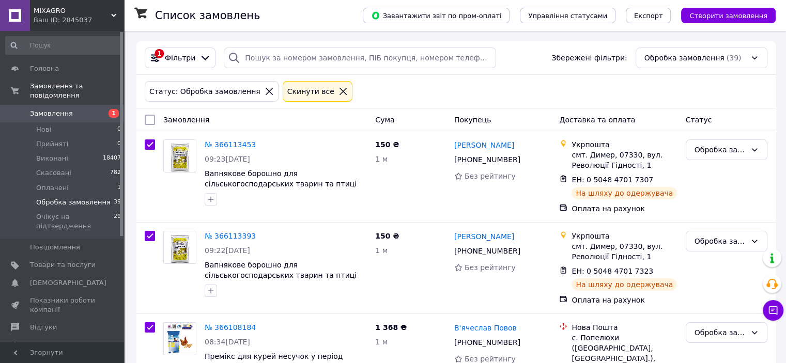
checkbox input "true"
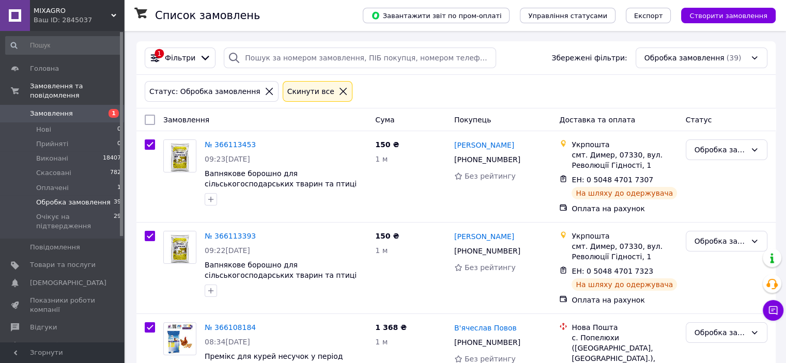
checkbox input "true"
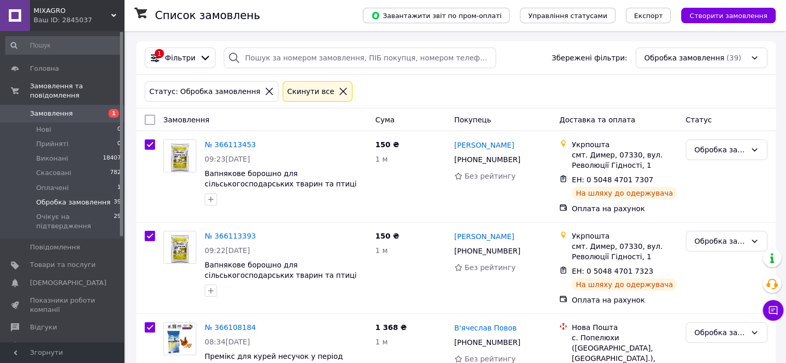
checkbox input "true"
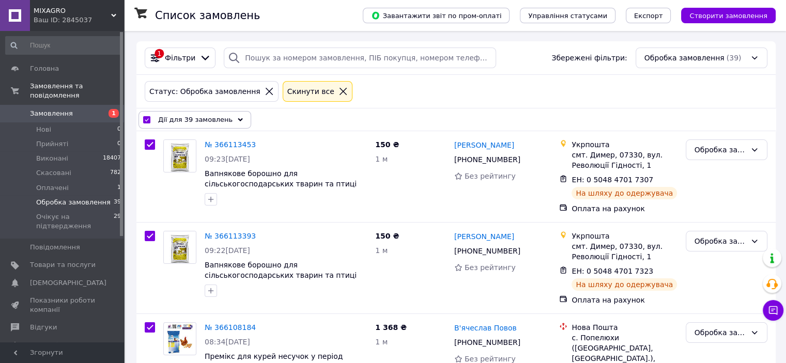
click at [189, 120] on span "Дії для 39 замовлень" at bounding box center [195, 120] width 74 height 10
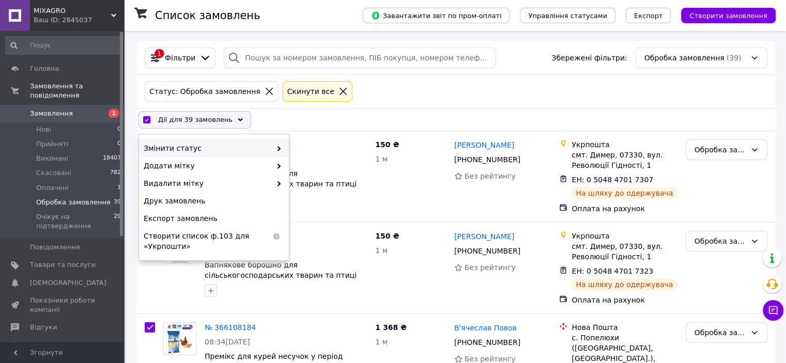
click at [194, 145] on span "Змінити статус" at bounding box center [208, 148] width 128 height 10
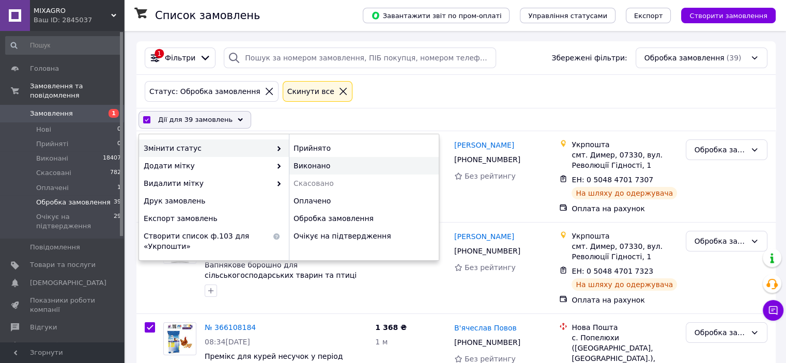
click at [342, 163] on div "Виконано" at bounding box center [364, 166] width 150 height 18
checkbox input "false"
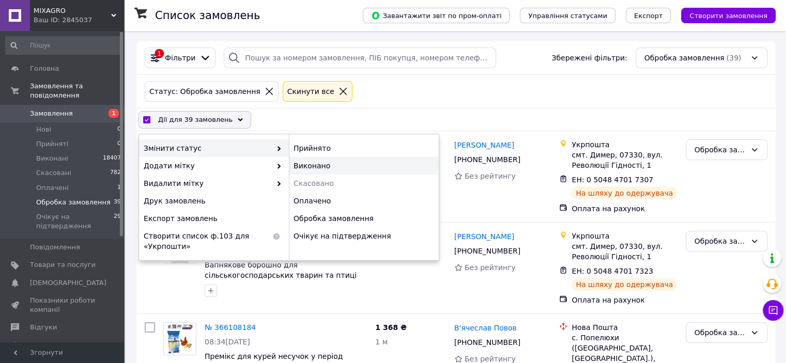
checkbox input "false"
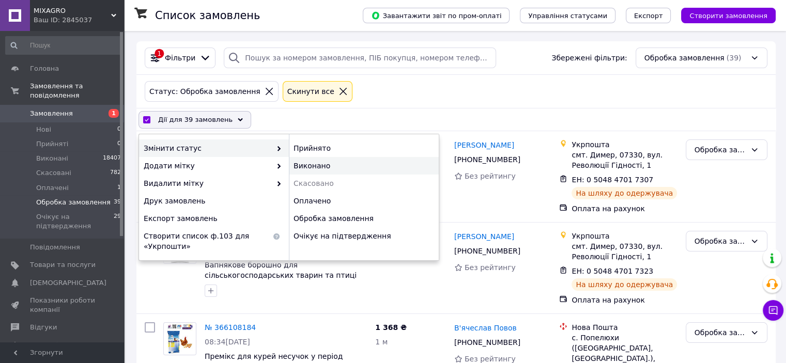
checkbox input "false"
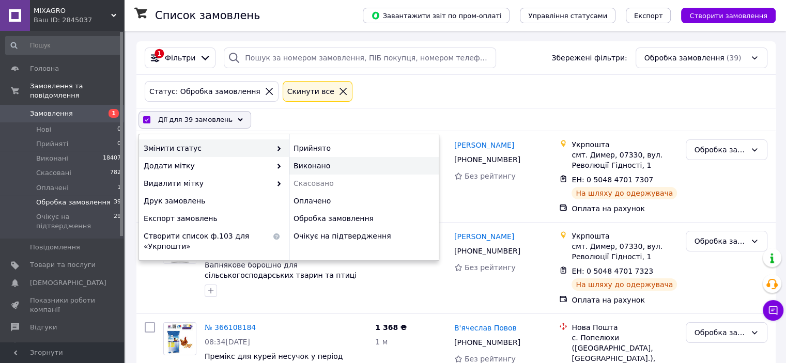
checkbox input "false"
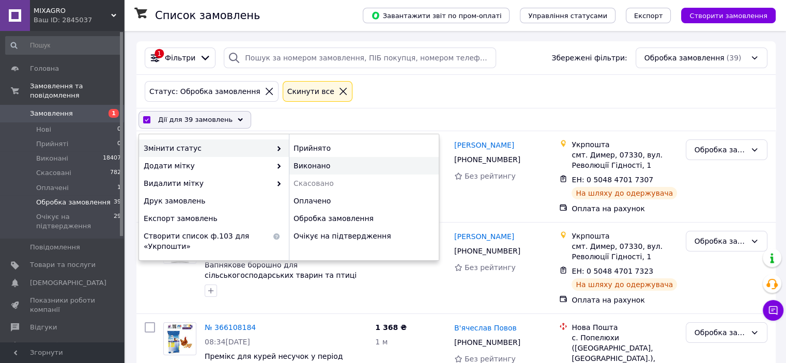
checkbox input "false"
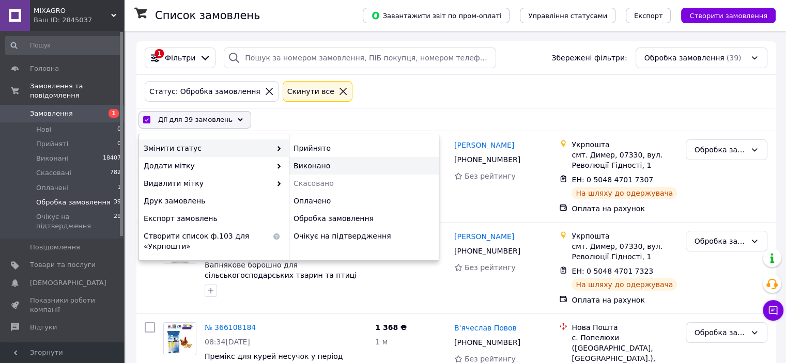
checkbox input "false"
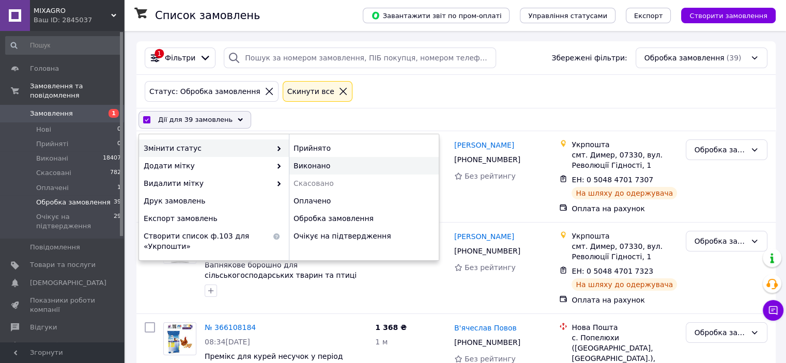
checkbox input "false"
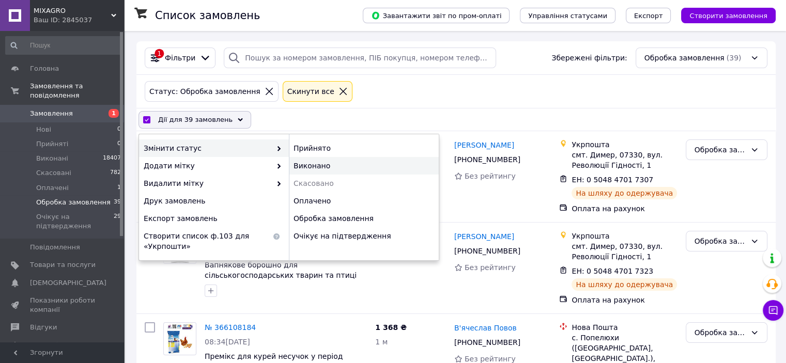
checkbox input "false"
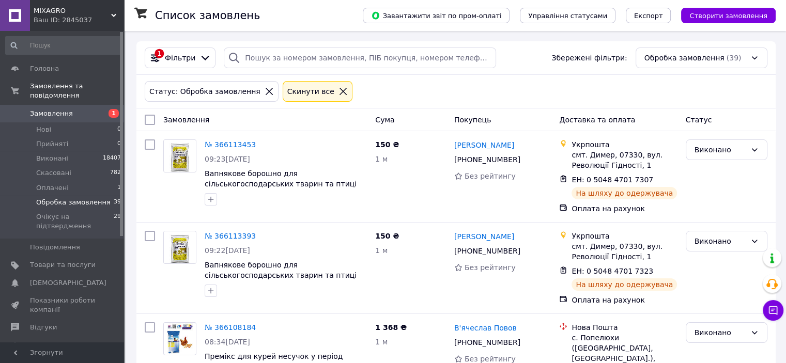
click at [82, 112] on link "Замовлення 1" at bounding box center [63, 114] width 127 height 18
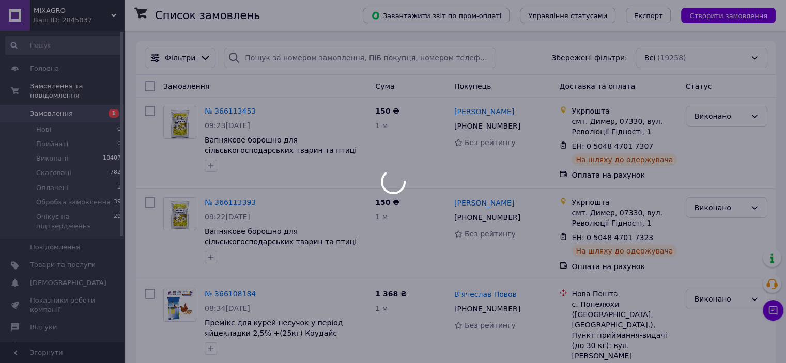
click at [77, 109] on span "Замовлення" at bounding box center [63, 113] width 66 height 9
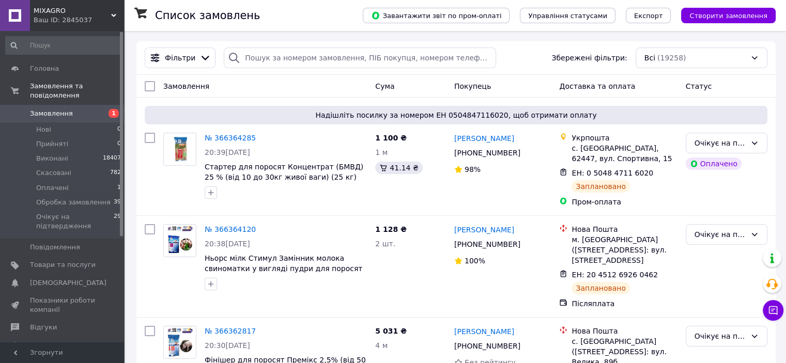
click at [74, 109] on span "Замовлення" at bounding box center [63, 113] width 66 height 9
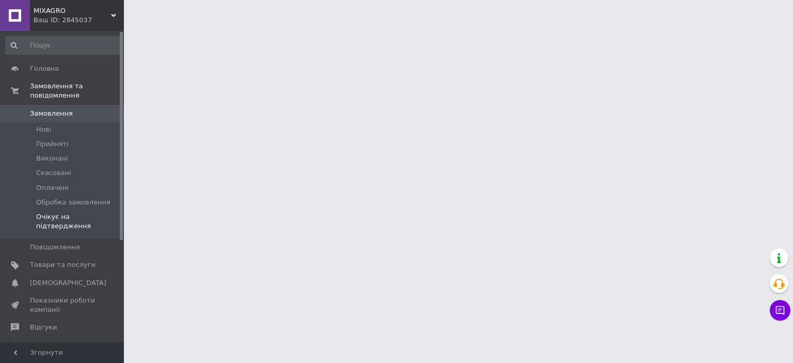
click at [90, 212] on span "Очікує на підтвердження" at bounding box center [78, 221] width 85 height 19
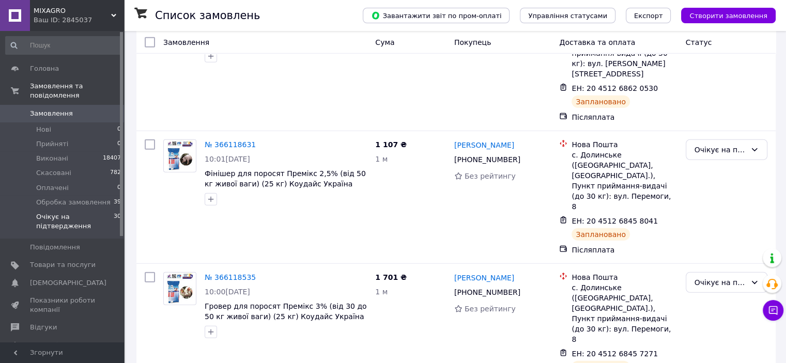
scroll to position [2961, 0]
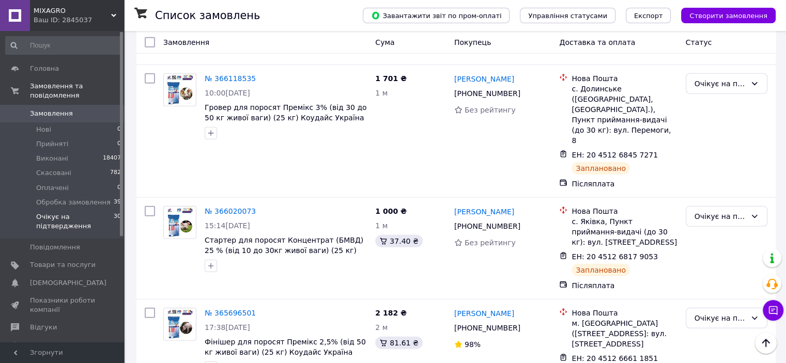
click at [724, 328] on li "Обробка замовлення" at bounding box center [725, 330] width 81 height 29
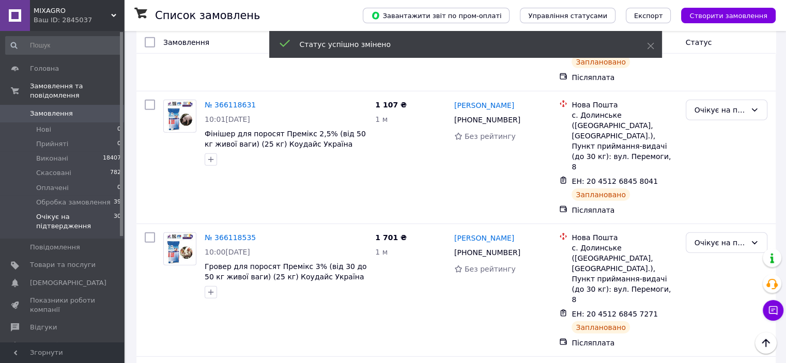
scroll to position [2910, 0]
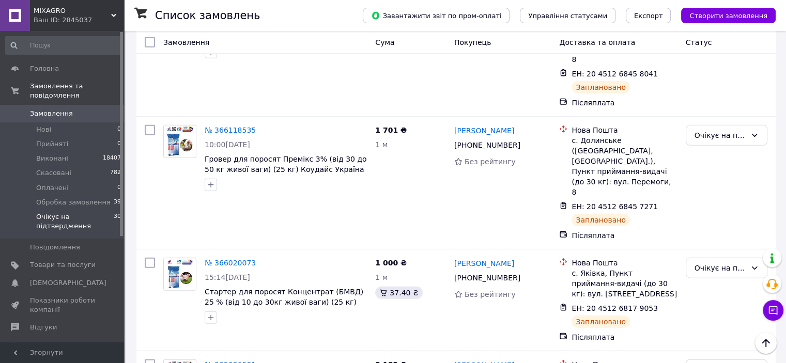
click at [713, 265] on li "Обробка замовлення" at bounding box center [725, 269] width 81 height 29
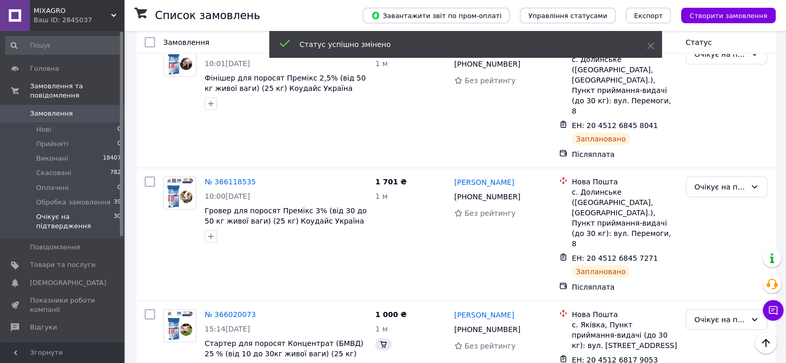
scroll to position [2858, 0]
click at [715, 224] on li "Обробка замовлення" at bounding box center [725, 222] width 81 height 29
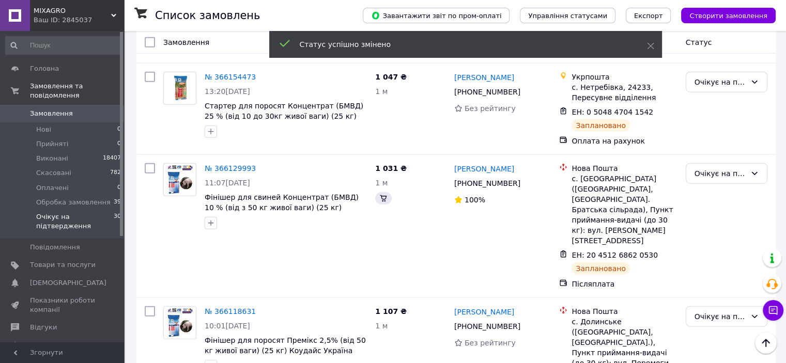
scroll to position [2703, 0]
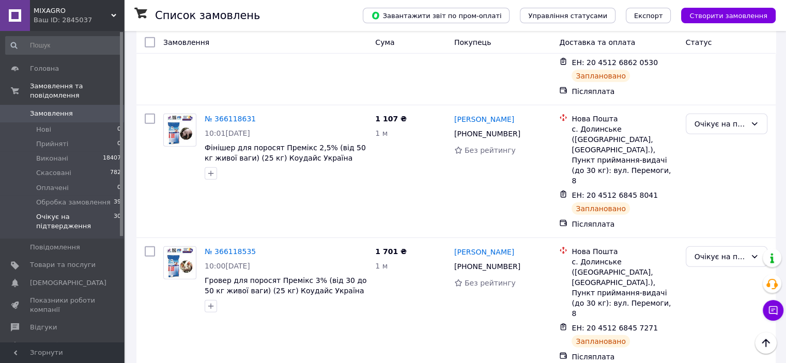
scroll to position [2806, 0]
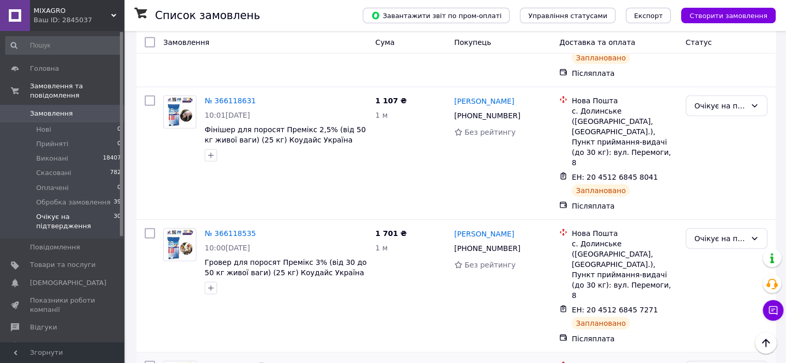
click at [719, 170] on li "Обробка замовлення" at bounding box center [725, 172] width 81 height 29
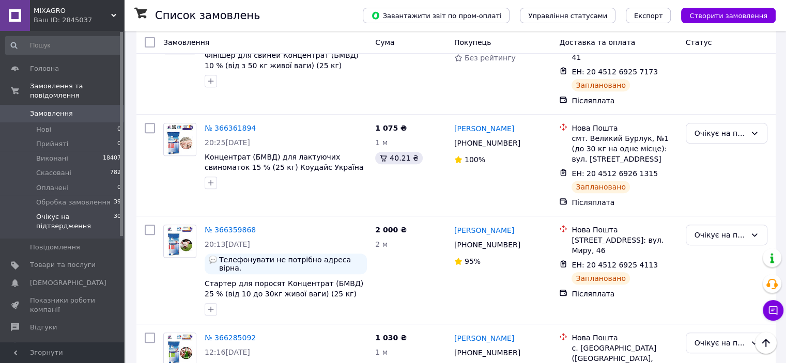
scroll to position [430, 0]
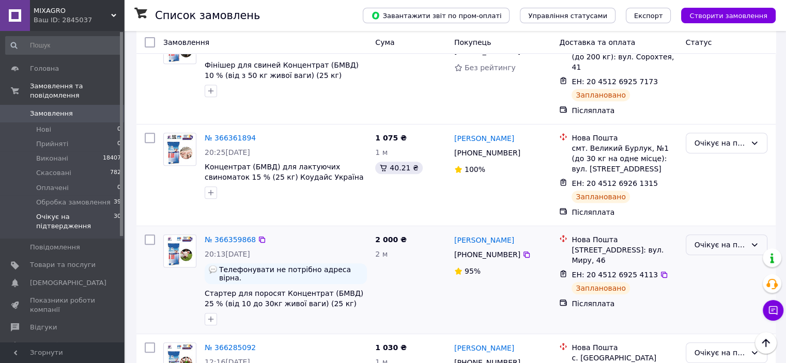
click at [716, 239] on div "Очікує на підтвердження" at bounding box center [726, 245] width 82 height 21
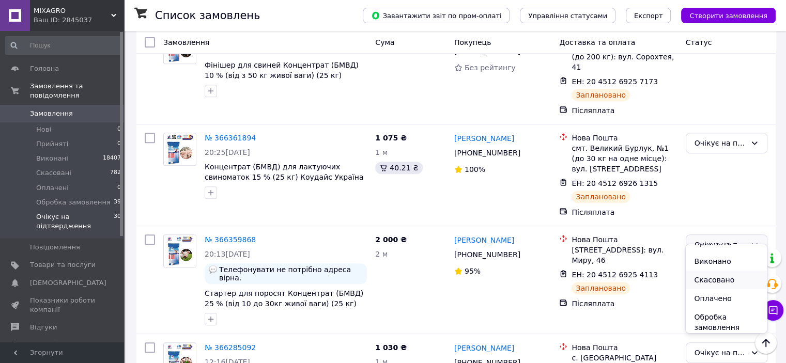
scroll to position [14, 0]
click at [712, 317] on li "Обробка замовлення" at bounding box center [725, 319] width 81 height 29
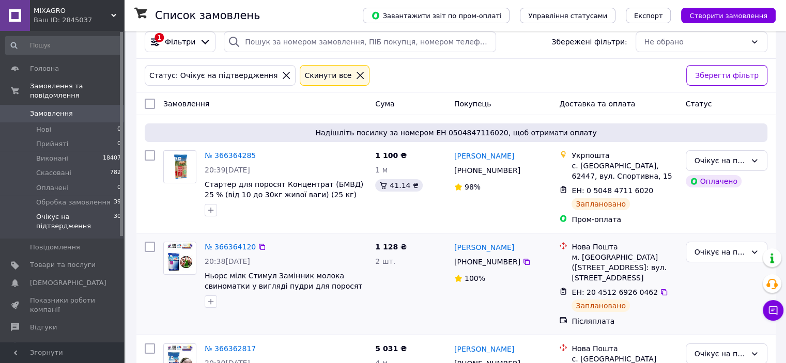
scroll to position [0, 0]
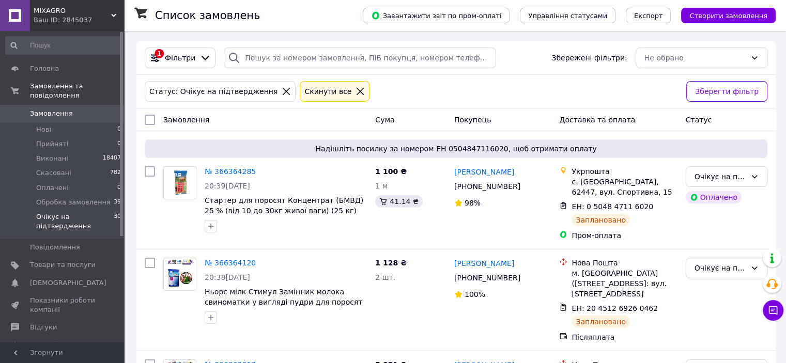
click at [59, 105] on link "Замовлення 0" at bounding box center [63, 114] width 127 height 18
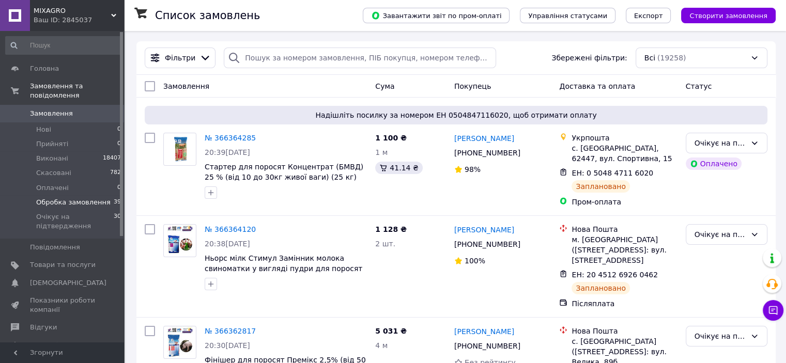
click at [91, 198] on span "Обробка замовлення" at bounding box center [73, 202] width 74 height 9
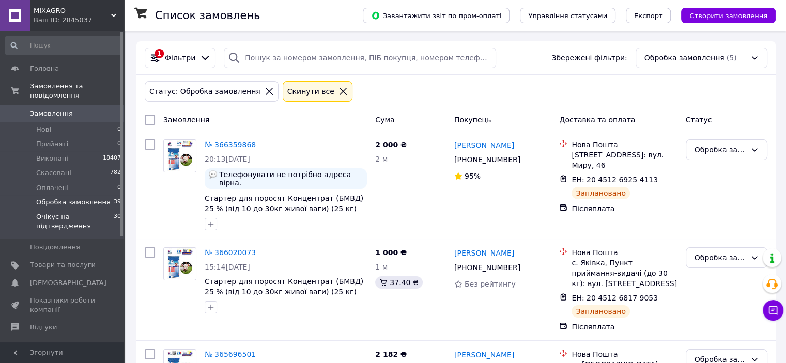
click at [66, 217] on span "Очікує на підтвердження" at bounding box center [74, 221] width 77 height 19
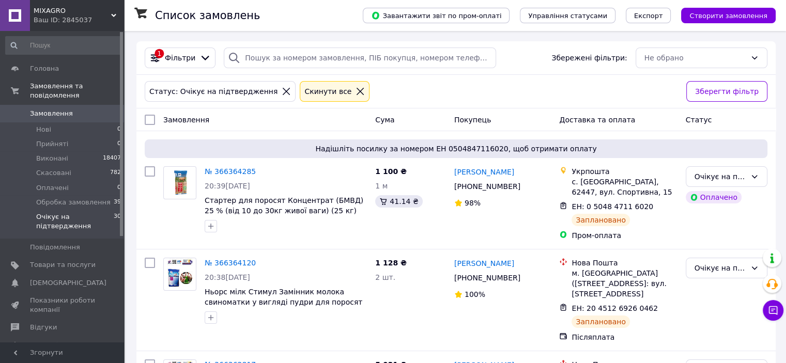
click at [149, 117] on input "checkbox" at bounding box center [150, 120] width 10 height 10
checkbox input "true"
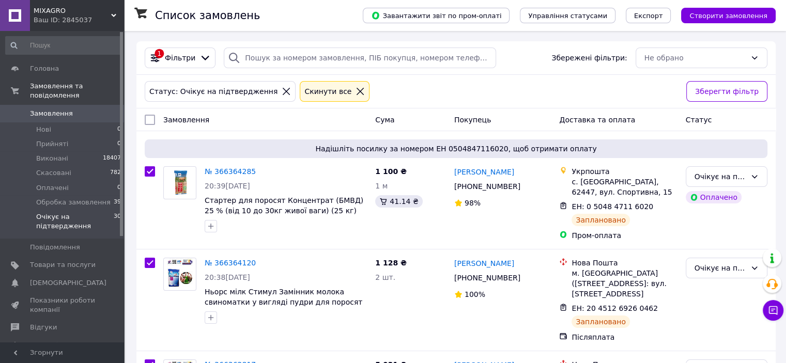
checkbox input "true"
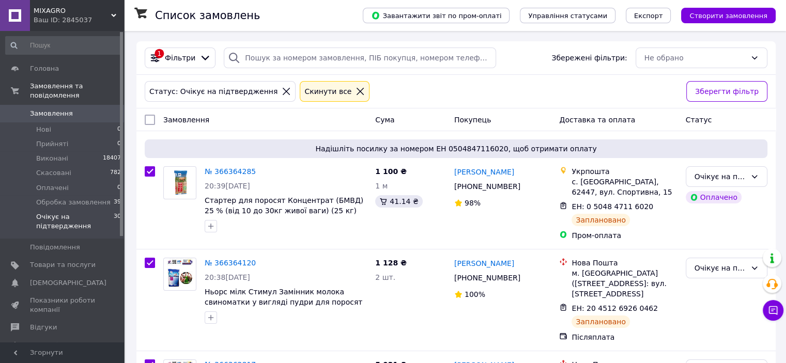
checkbox input "true"
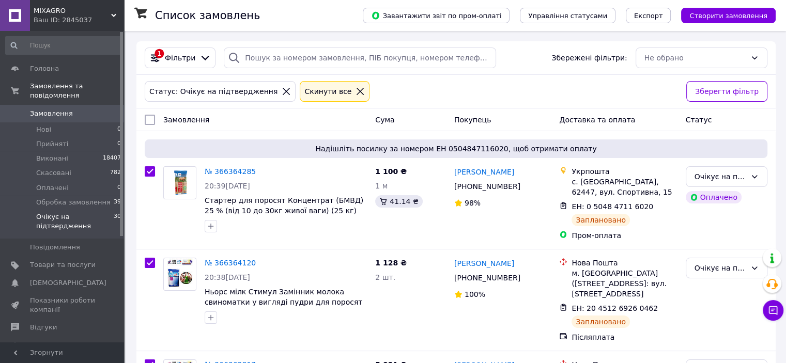
checkbox input "true"
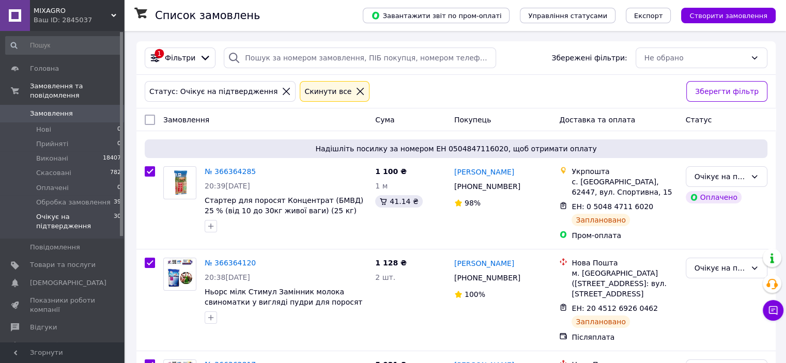
checkbox input "true"
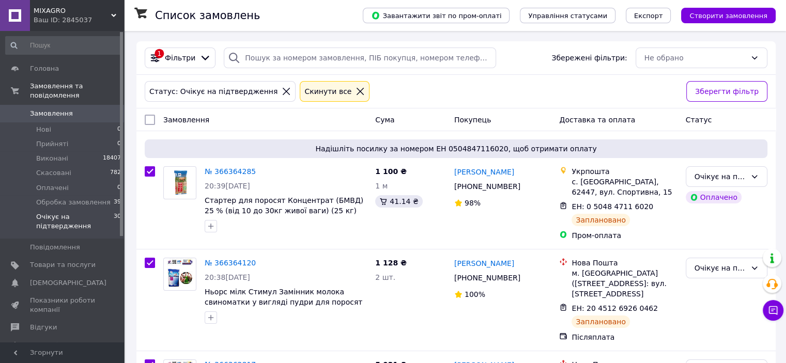
checkbox input "true"
click at [180, 120] on span "Дії для 25 замовлень" at bounding box center [195, 120] width 74 height 10
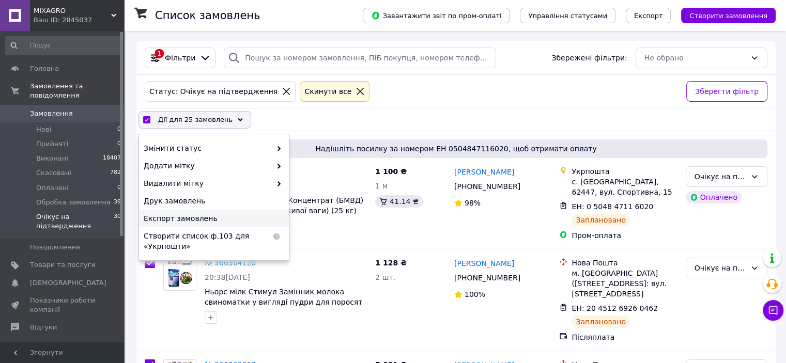
click at [196, 216] on span "Експорт замовлень" at bounding box center [213, 218] width 138 height 10
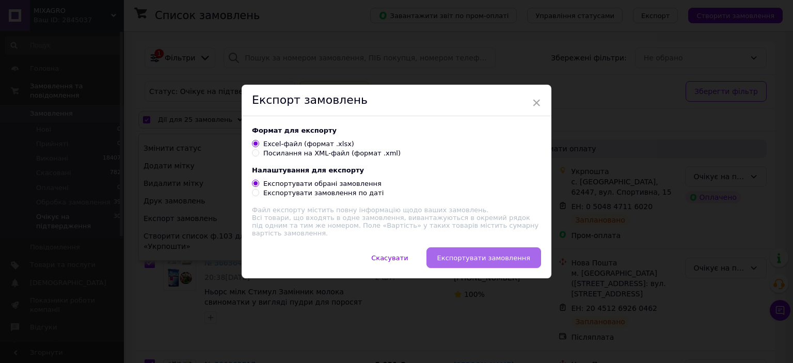
click at [520, 254] on span "Експортувати замовлення" at bounding box center [484, 258] width 93 height 8
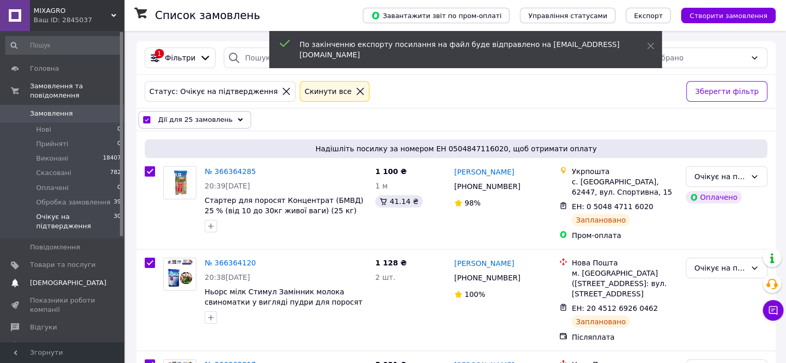
click at [25, 274] on link "Сповіщення 0 0" at bounding box center [63, 283] width 127 height 18
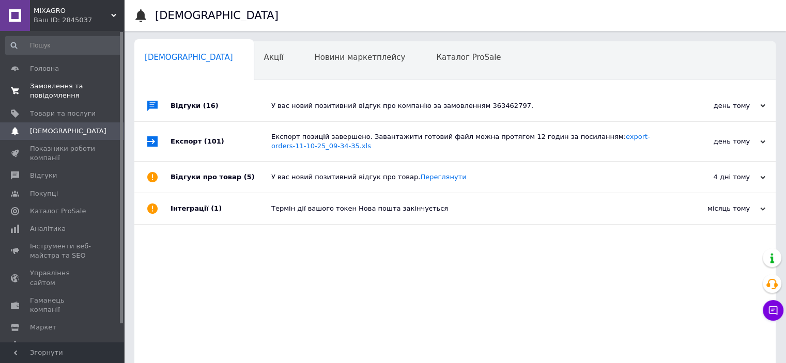
click at [49, 96] on span "Замовлення та повідомлення" at bounding box center [63, 91] width 66 height 19
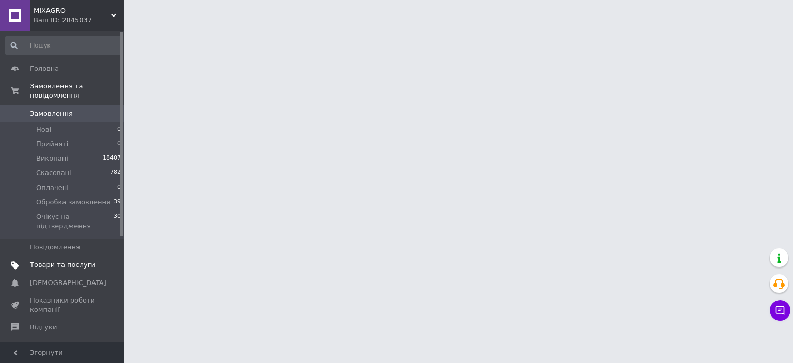
click at [68, 261] on link "Товари та послуги" at bounding box center [63, 265] width 127 height 18
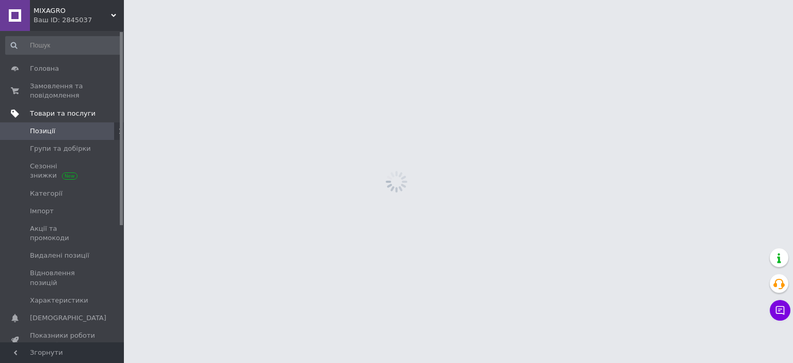
click at [61, 292] on link "Характеристики" at bounding box center [63, 301] width 127 height 18
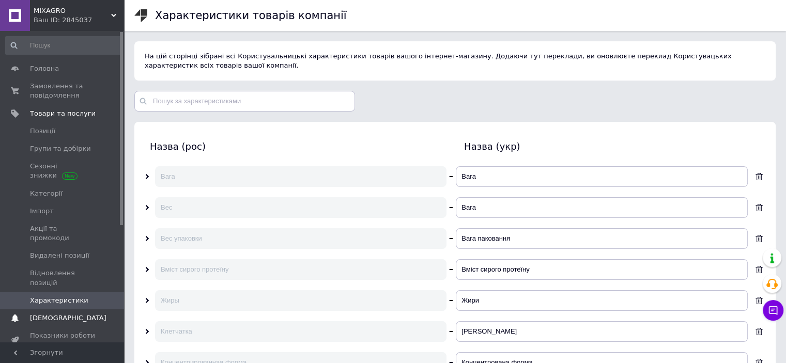
click at [59, 314] on span "[DEMOGRAPHIC_DATA]" at bounding box center [68, 318] width 76 height 9
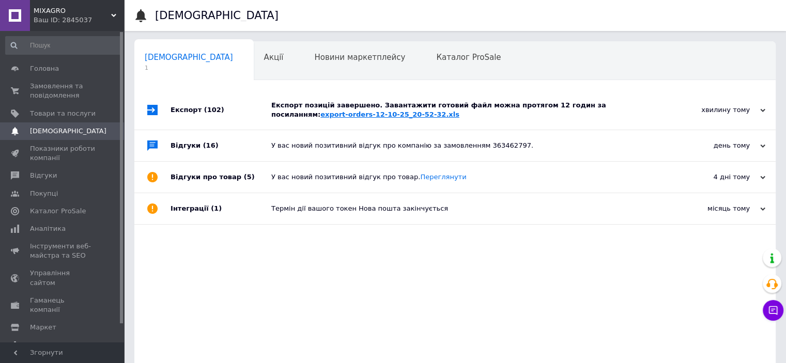
click at [320, 113] on link "export-orders-12-10-25_20-52-32.xls" at bounding box center [389, 115] width 139 height 8
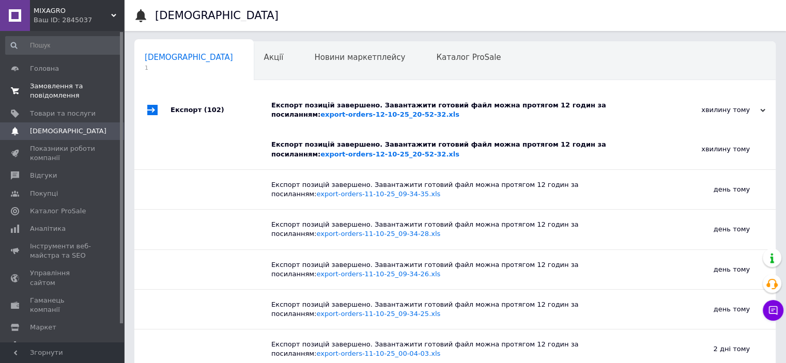
click at [56, 87] on span "Замовлення та повідомлення" at bounding box center [63, 91] width 66 height 19
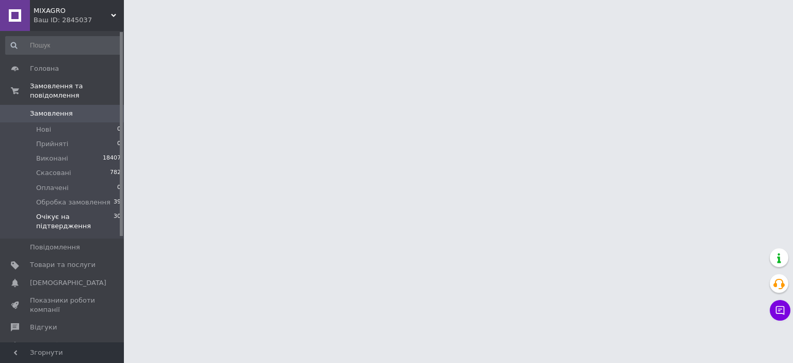
click at [66, 212] on span "Очікує на підтвердження" at bounding box center [74, 221] width 77 height 19
click at [66, 213] on span "Очікує на підтвердження" at bounding box center [74, 221] width 77 height 19
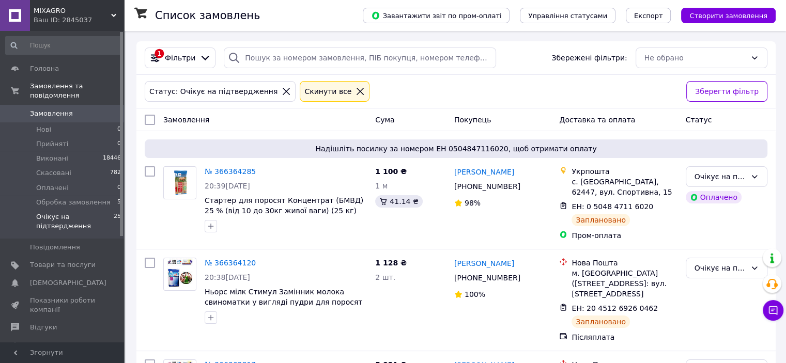
click at [152, 118] on input "checkbox" at bounding box center [150, 120] width 10 height 10
checkbox input "true"
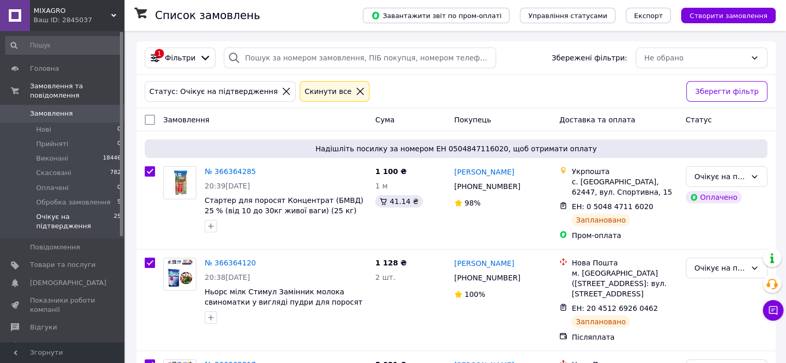
checkbox input "true"
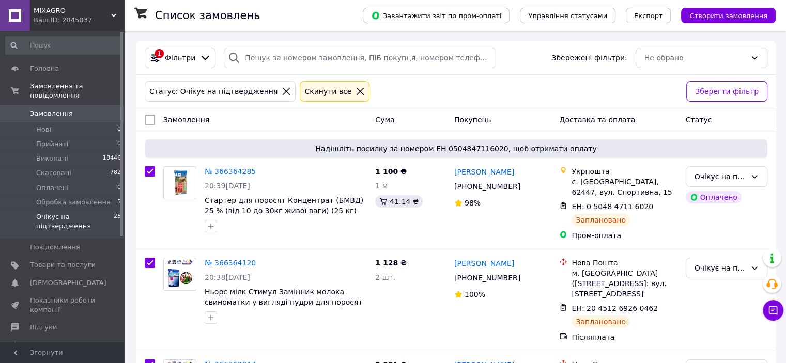
checkbox input "true"
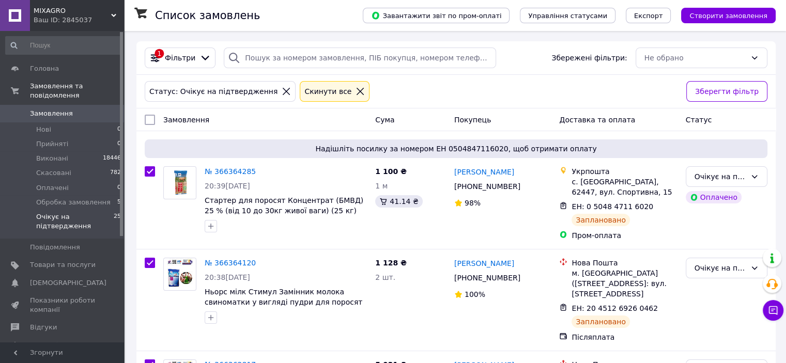
checkbox input "true"
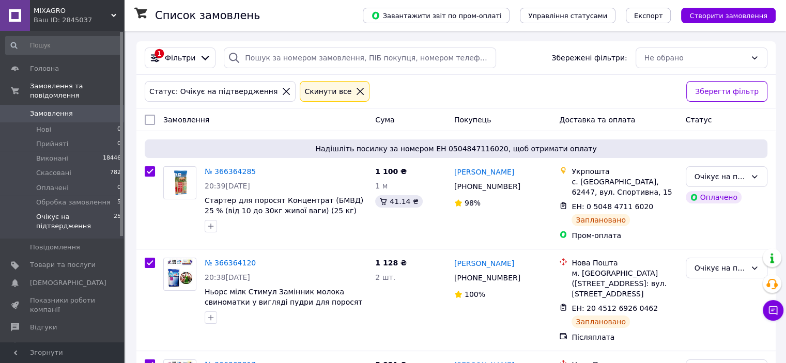
checkbox input "true"
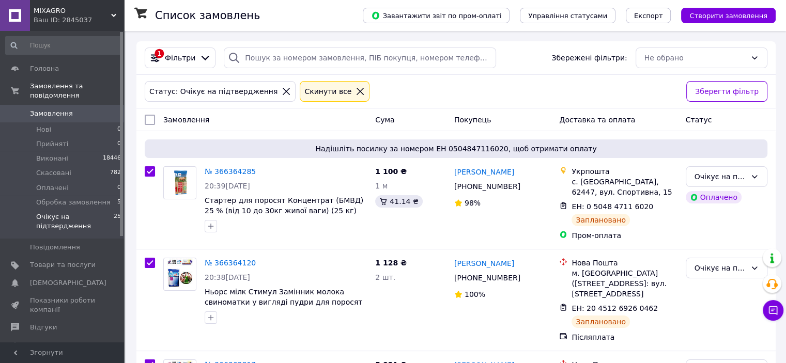
checkbox input "true"
click at [182, 118] on span "Дії для 25 замовлень" at bounding box center [195, 120] width 74 height 10
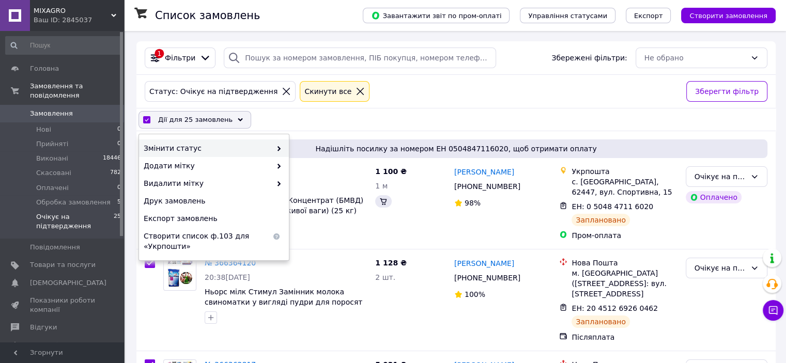
click at [196, 145] on span "Змінити статус" at bounding box center [208, 148] width 128 height 10
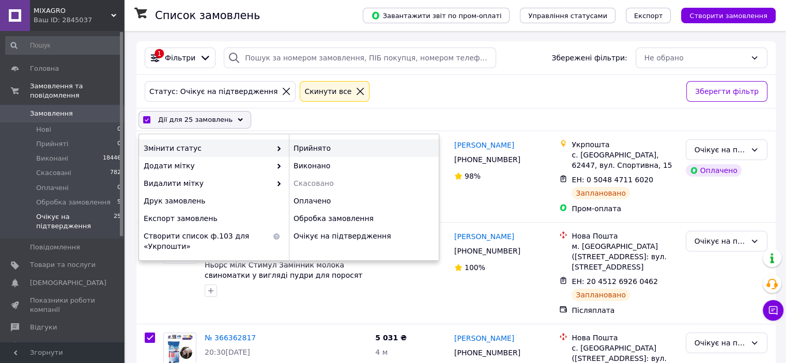
click at [339, 148] on div "Прийнято" at bounding box center [364, 148] width 150 height 18
checkbox input "false"
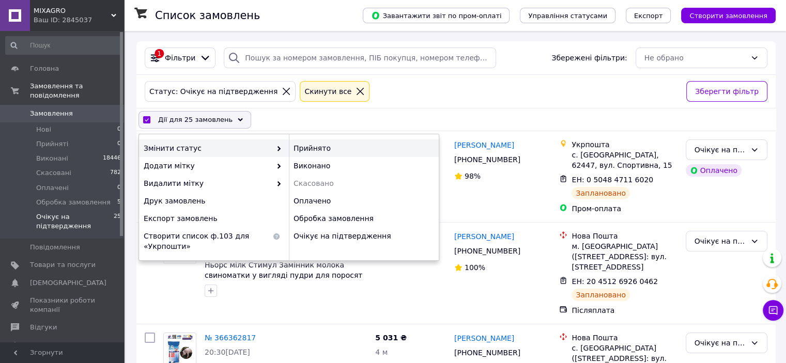
checkbox input "false"
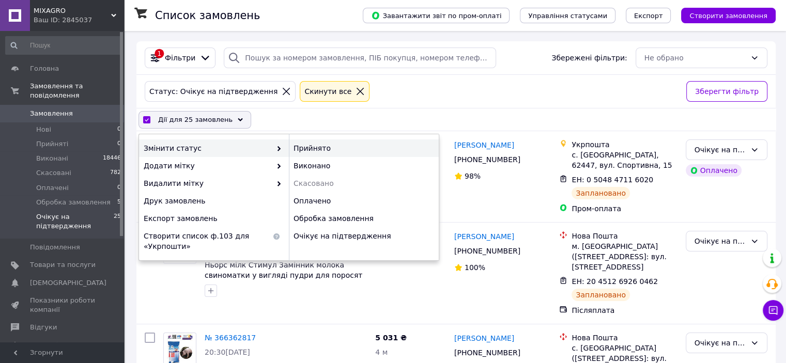
checkbox input "false"
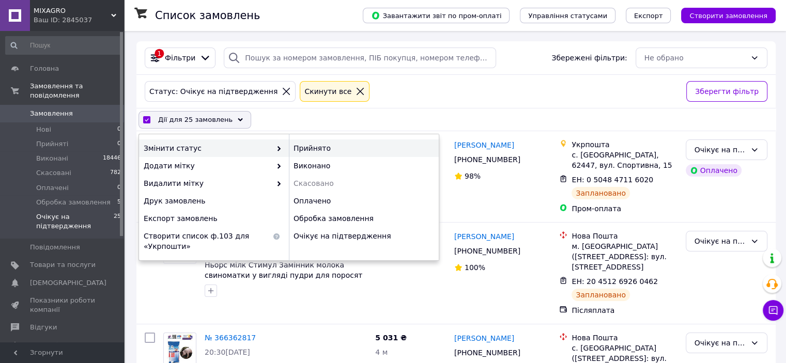
checkbox input "false"
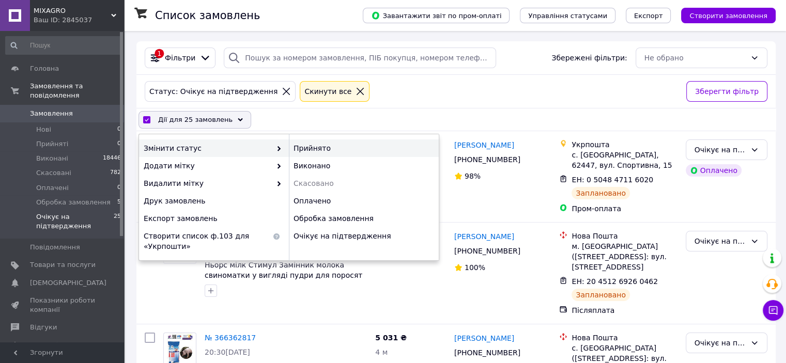
checkbox input "false"
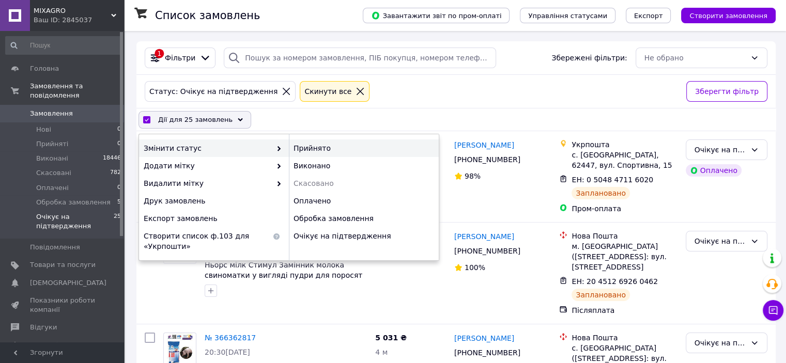
checkbox input "false"
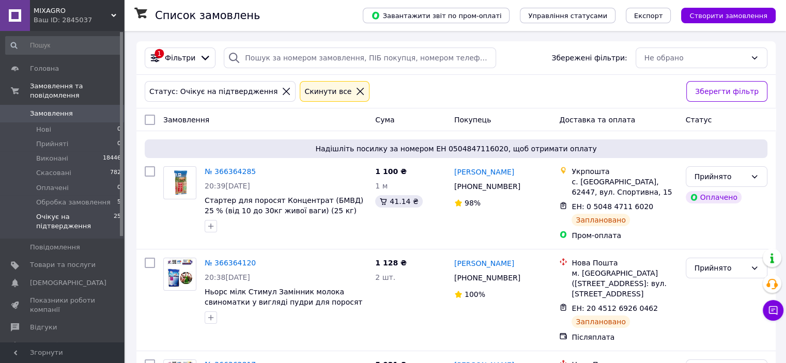
click at [43, 109] on span "Замовлення" at bounding box center [51, 113] width 43 height 9
